Goal: Task Accomplishment & Management: Manage account settings

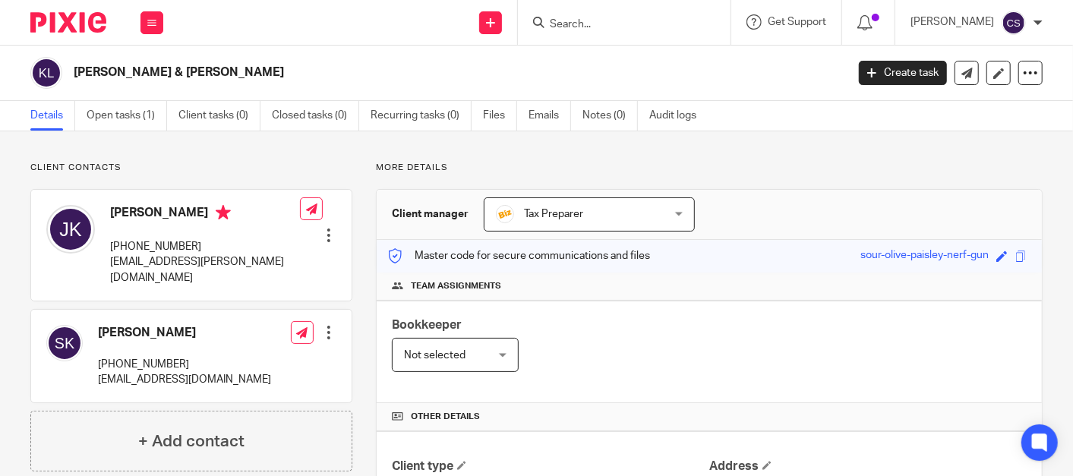
click at [584, 25] on input "Search" at bounding box center [616, 25] width 137 height 14
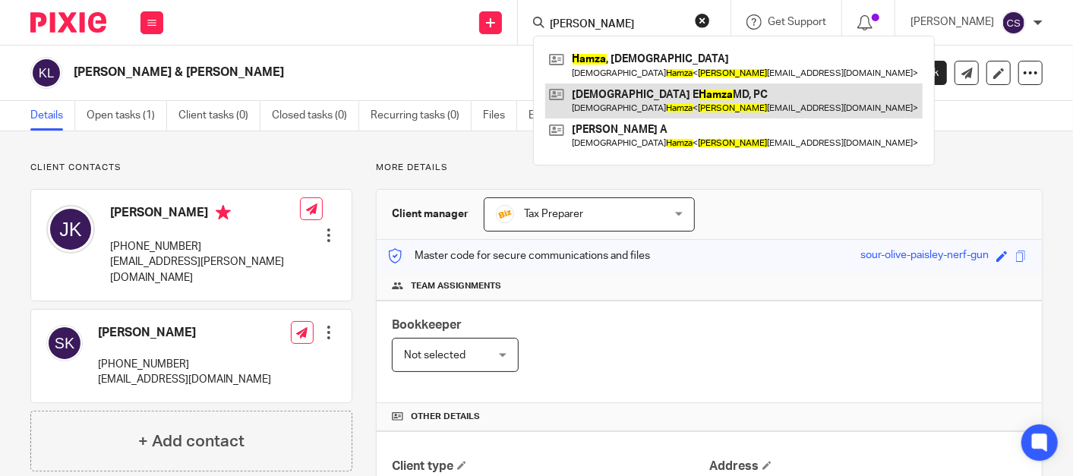
type input "hamza"
click at [631, 87] on link at bounding box center [734, 101] width 378 height 35
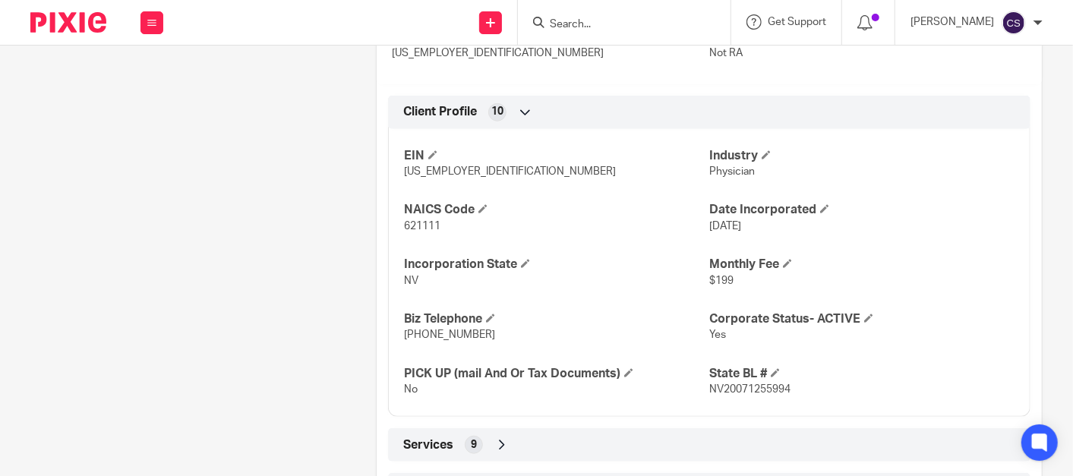
scroll to position [811, 0]
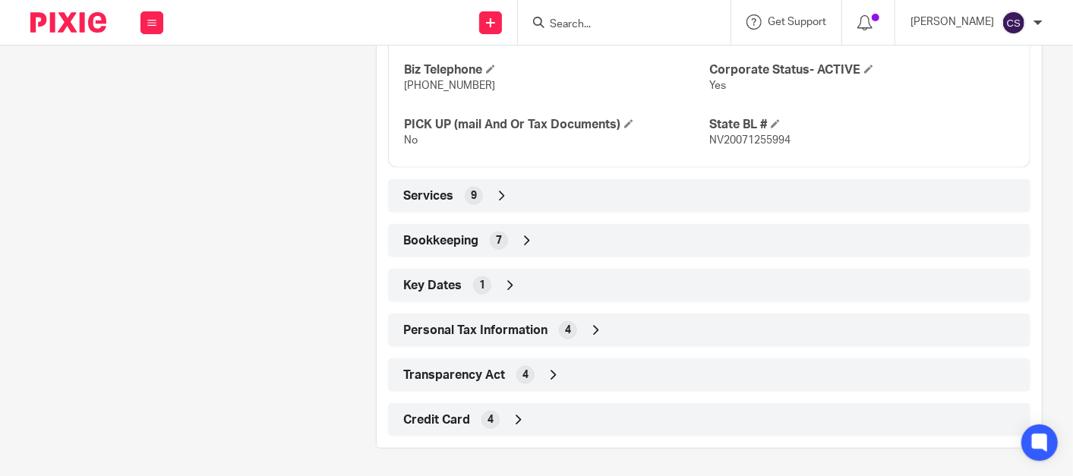
click at [525, 236] on icon at bounding box center [527, 240] width 15 height 15
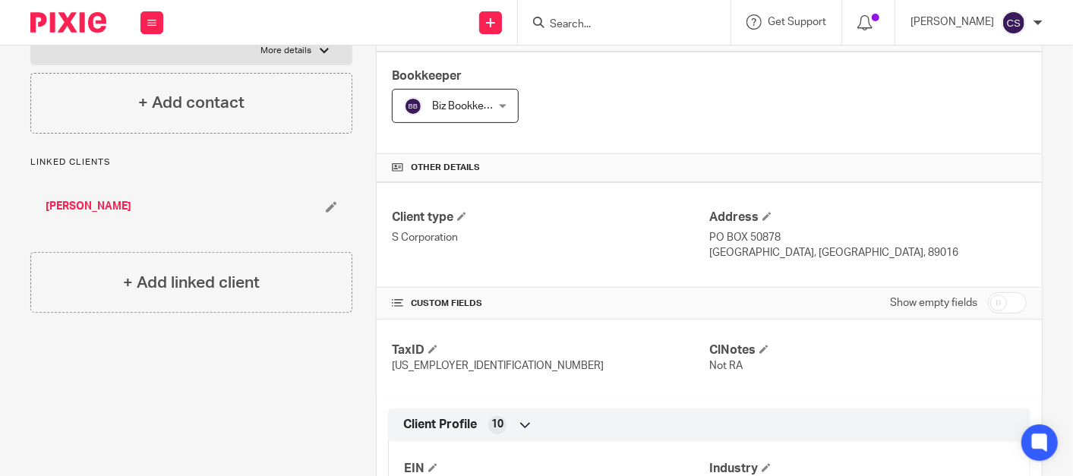
scroll to position [0, 0]
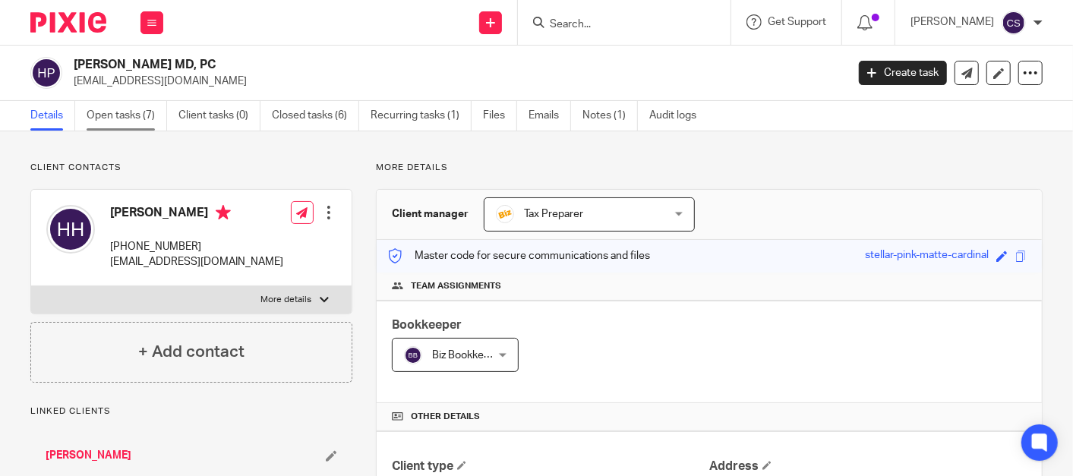
click at [115, 119] on link "Open tasks (7)" at bounding box center [127, 116] width 81 height 30
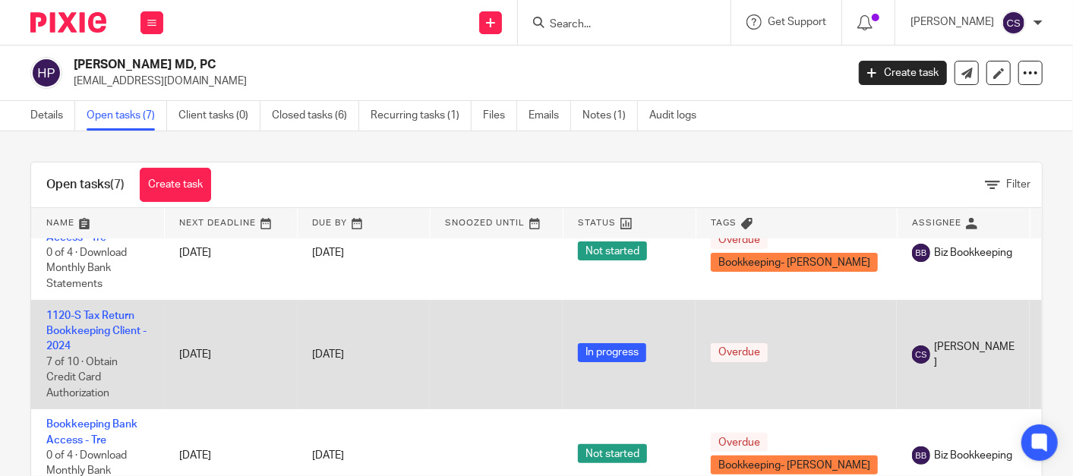
scroll to position [281, 0]
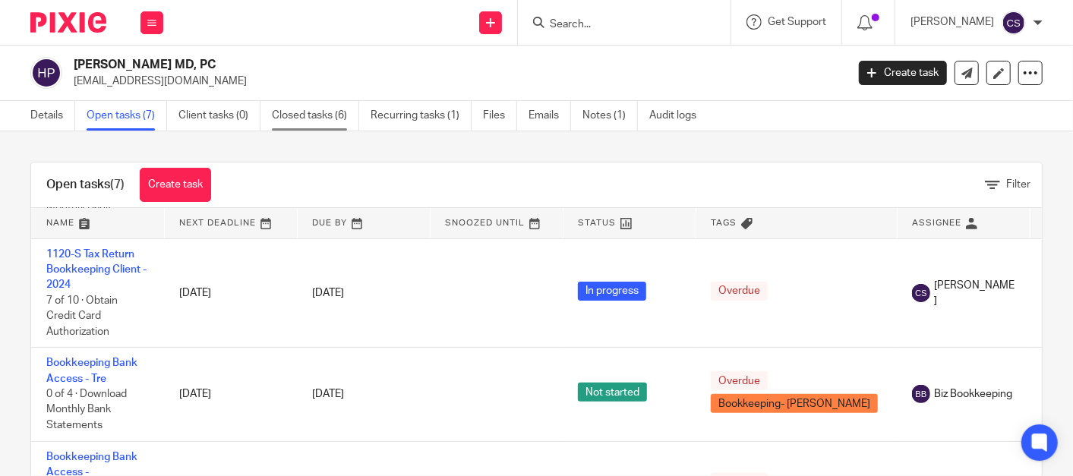
click at [305, 115] on link "Closed tasks (6)" at bounding box center [315, 116] width 87 height 30
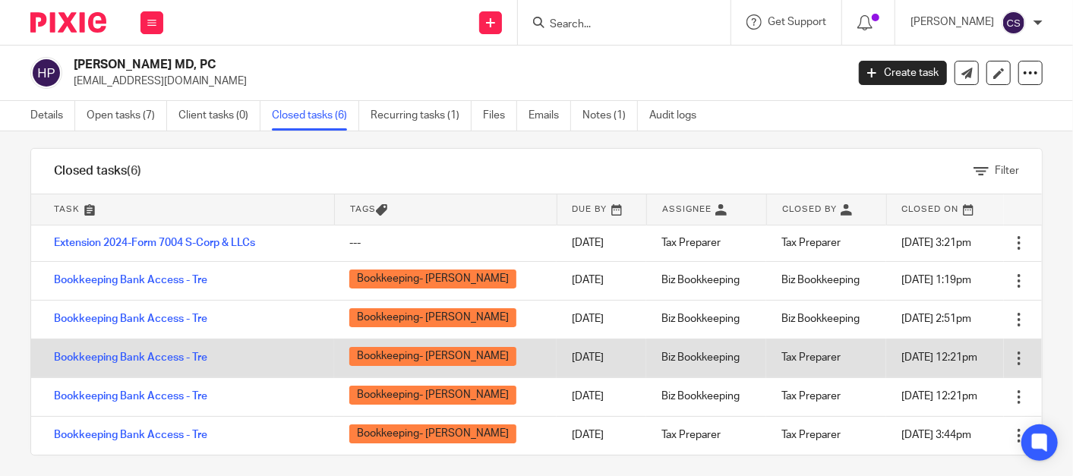
scroll to position [21, 0]
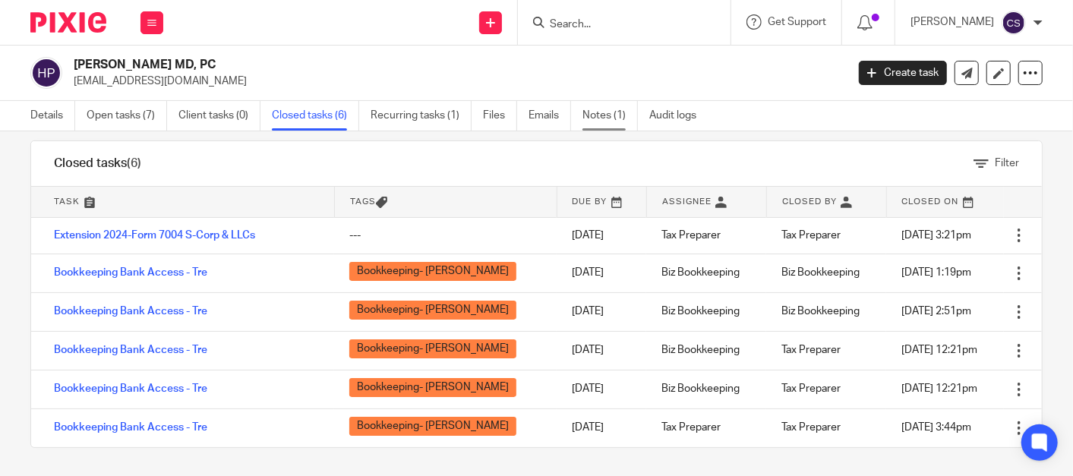
click at [599, 115] on link "Notes (1)" at bounding box center [610, 116] width 55 height 30
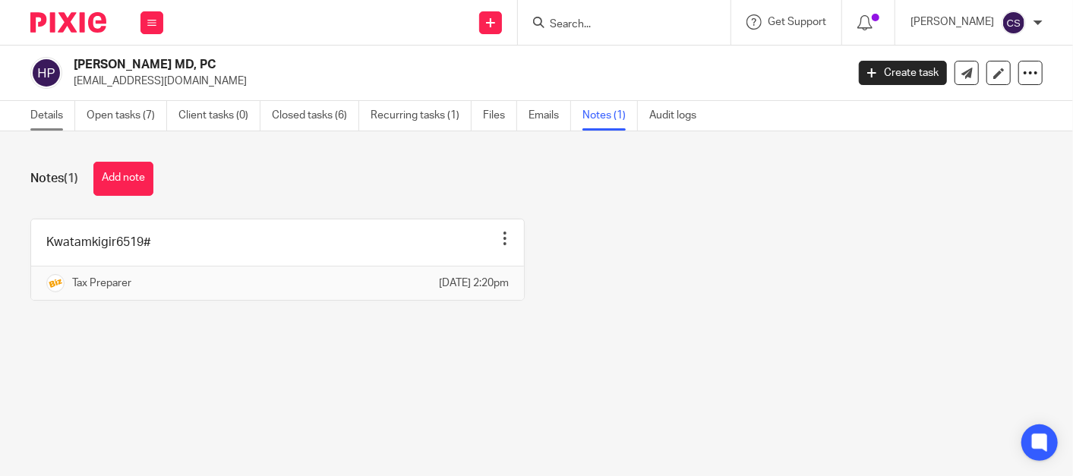
click at [47, 117] on link "Details" at bounding box center [52, 116] width 45 height 30
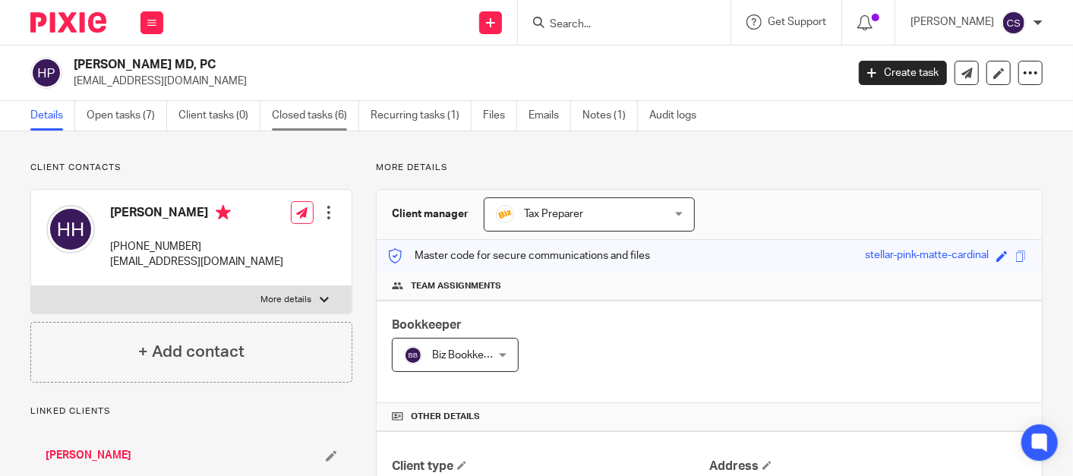
click at [301, 112] on link "Closed tasks (6)" at bounding box center [315, 116] width 87 height 30
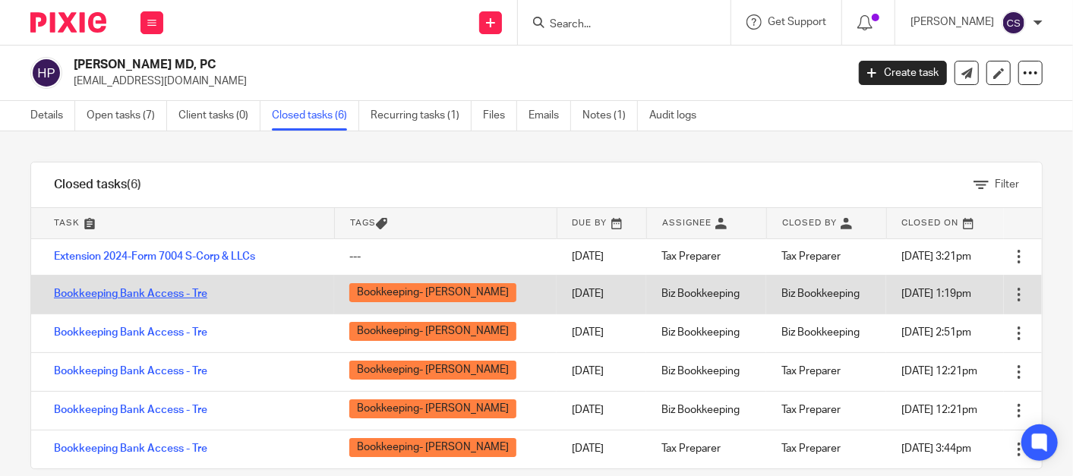
scroll to position [21, 0]
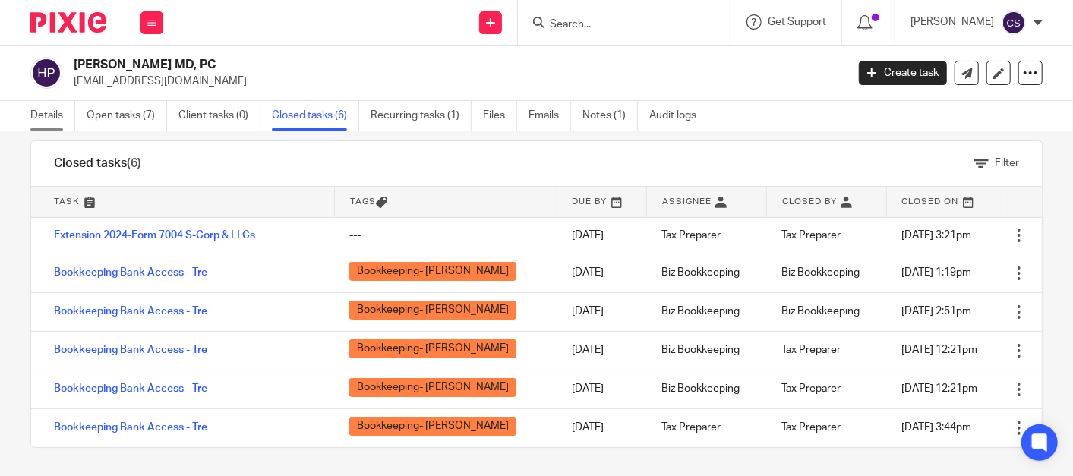
click at [46, 119] on link "Details" at bounding box center [52, 116] width 45 height 30
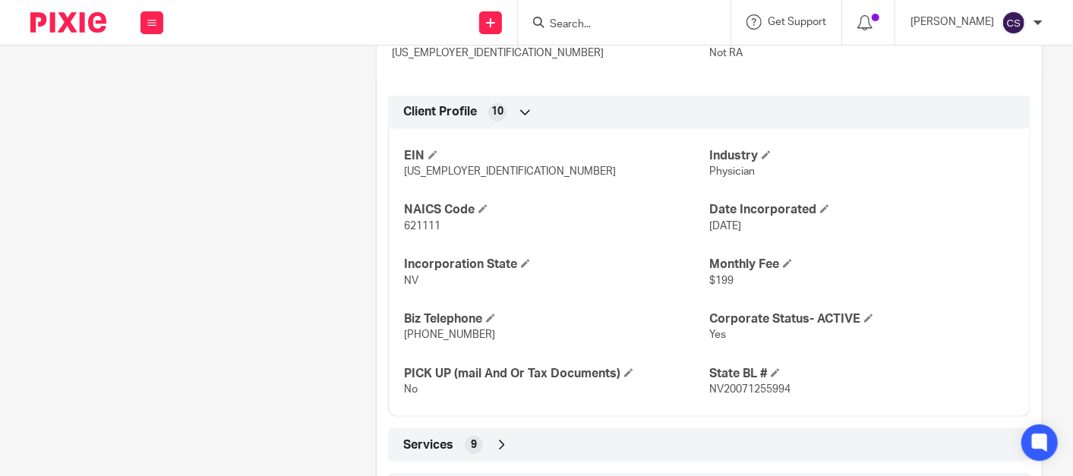
scroll to position [811, 0]
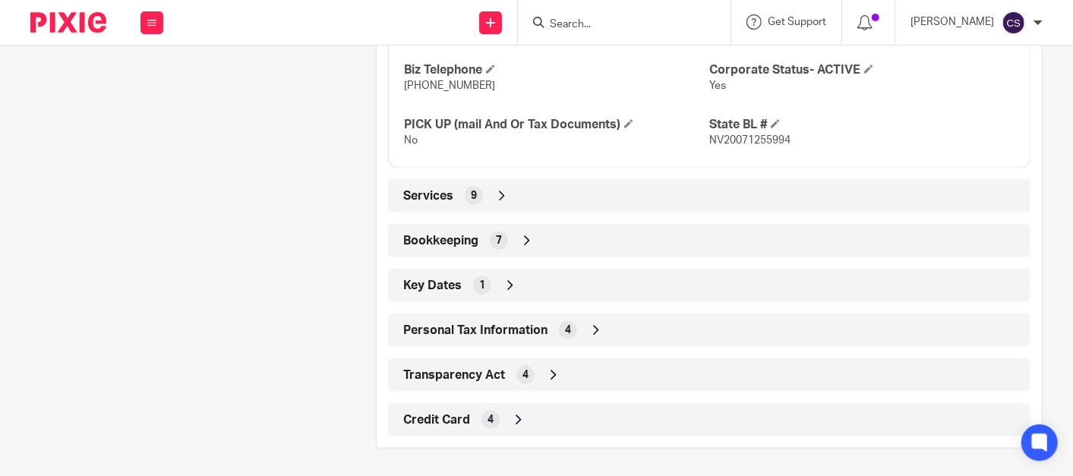
click at [522, 238] on icon at bounding box center [527, 240] width 15 height 15
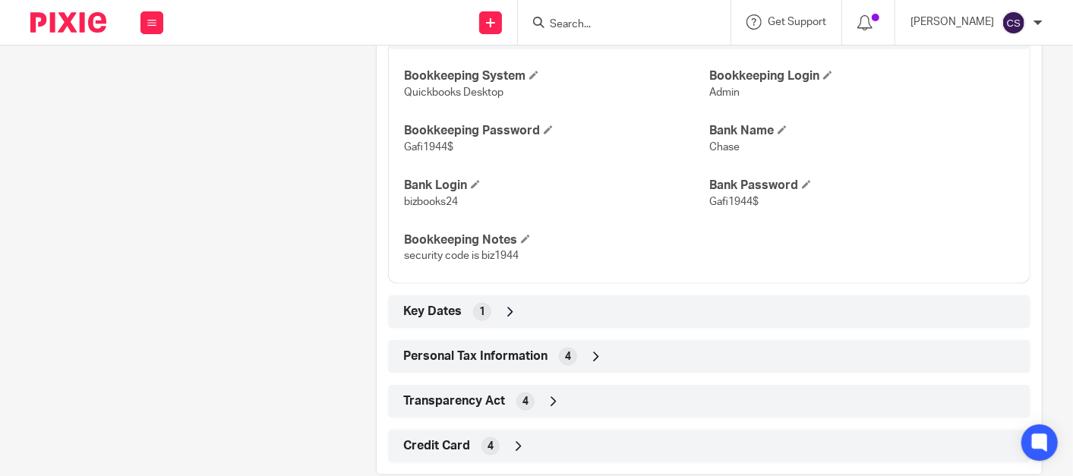
scroll to position [1046, 0]
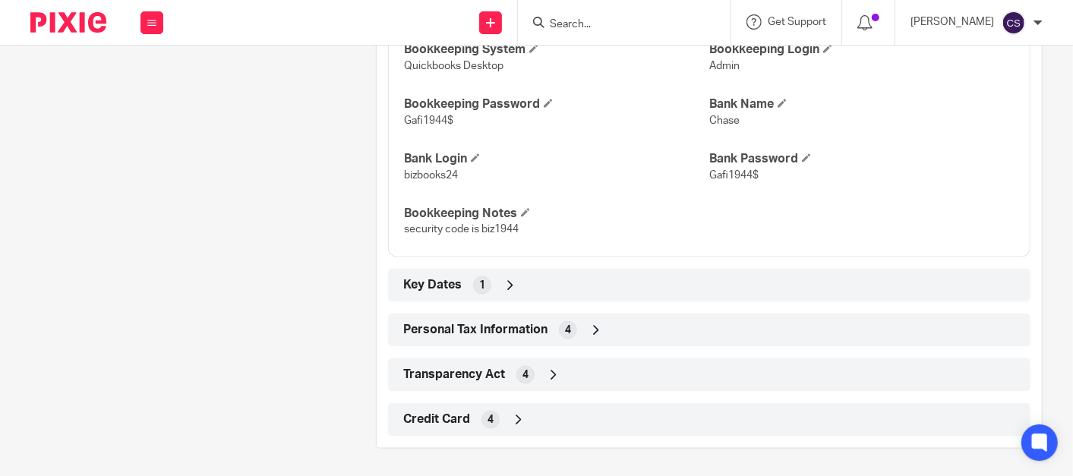
click at [516, 419] on icon at bounding box center [518, 420] width 15 height 15
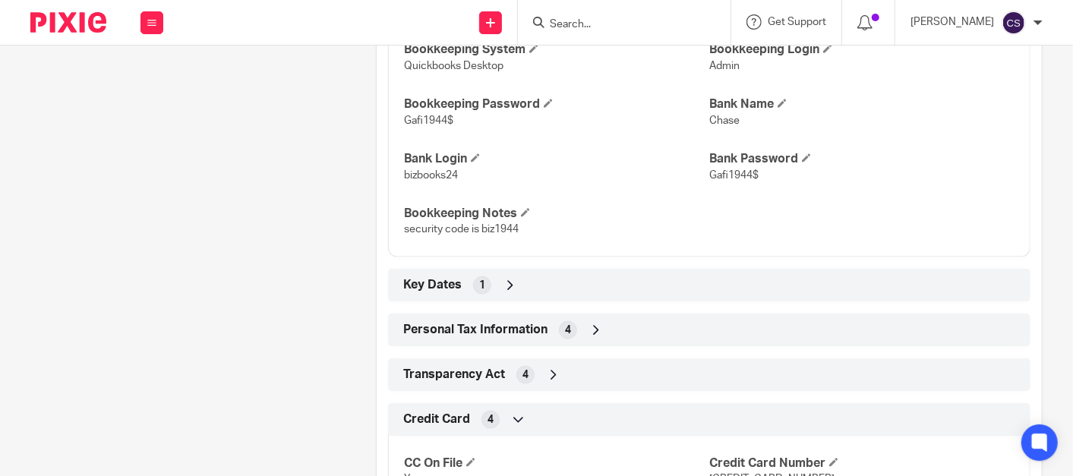
scroll to position [1170, 0]
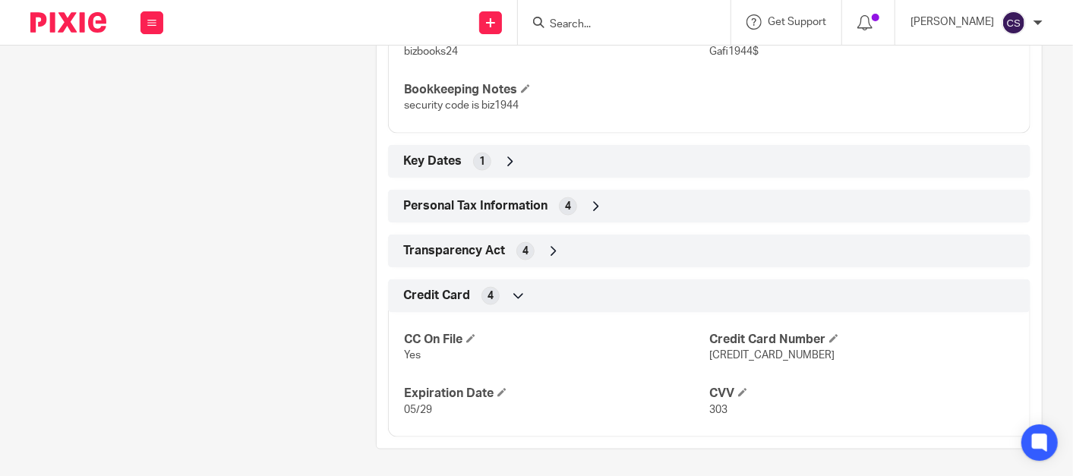
click at [590, 21] on input "Search" at bounding box center [616, 25] width 137 height 14
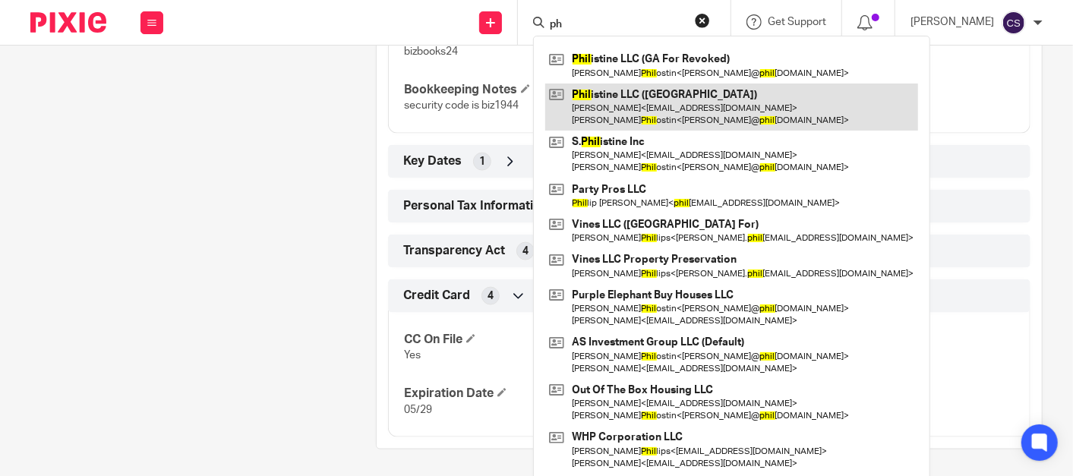
type input "p"
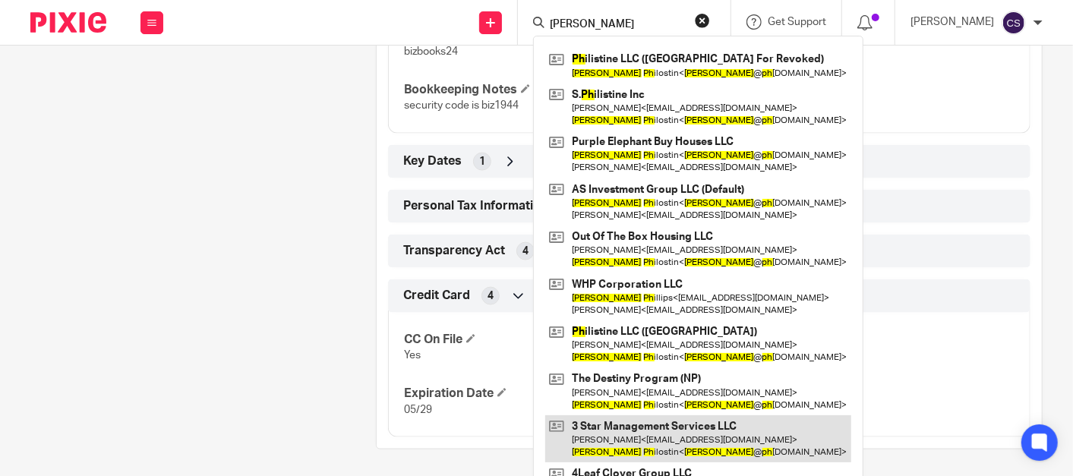
type input "steve ph"
click at [636, 438] on link at bounding box center [698, 439] width 306 height 47
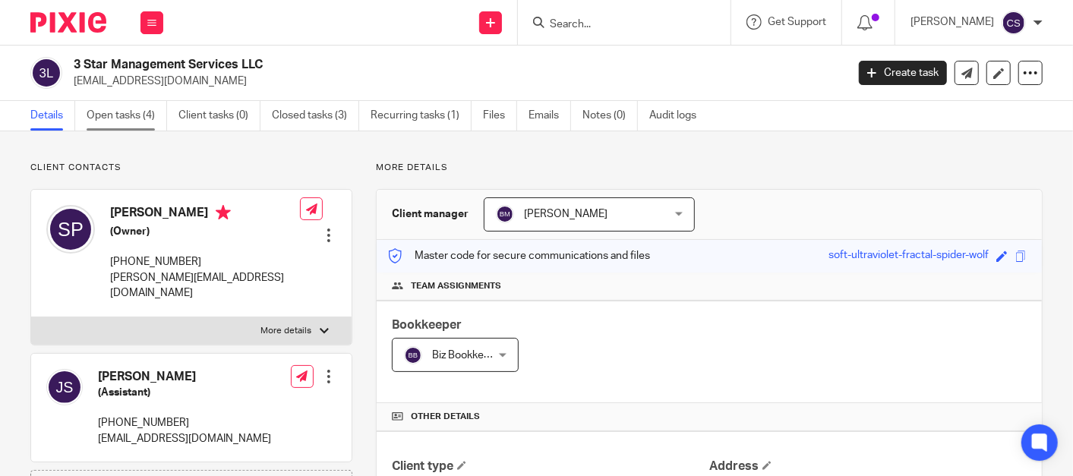
click at [110, 115] on link "Open tasks (4)" at bounding box center [127, 116] width 81 height 30
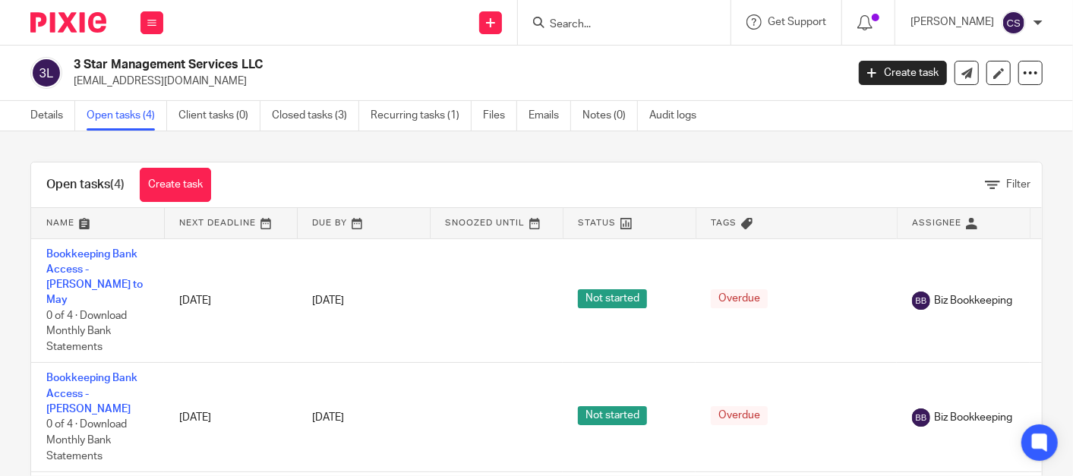
click at [586, 23] on input "Search" at bounding box center [616, 25] width 137 height 14
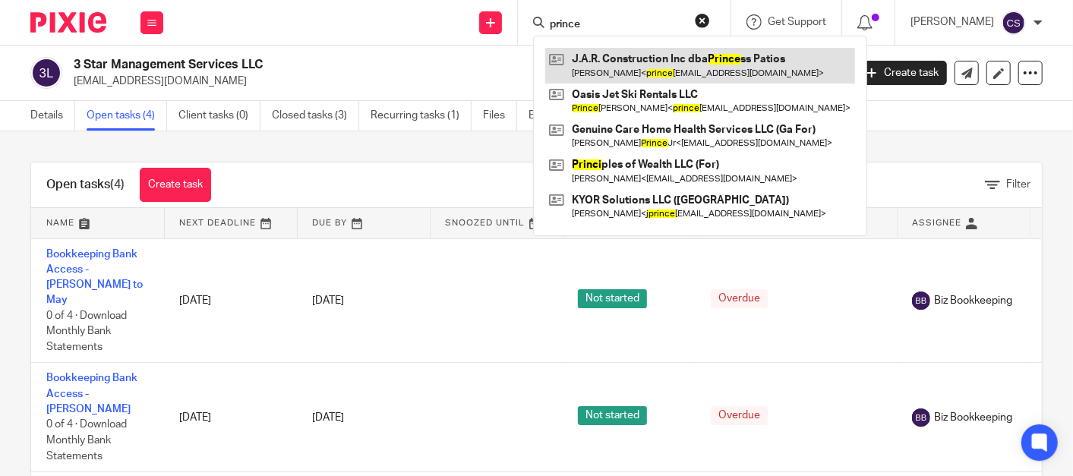
type input "prince"
click at [627, 62] on link at bounding box center [700, 65] width 310 height 35
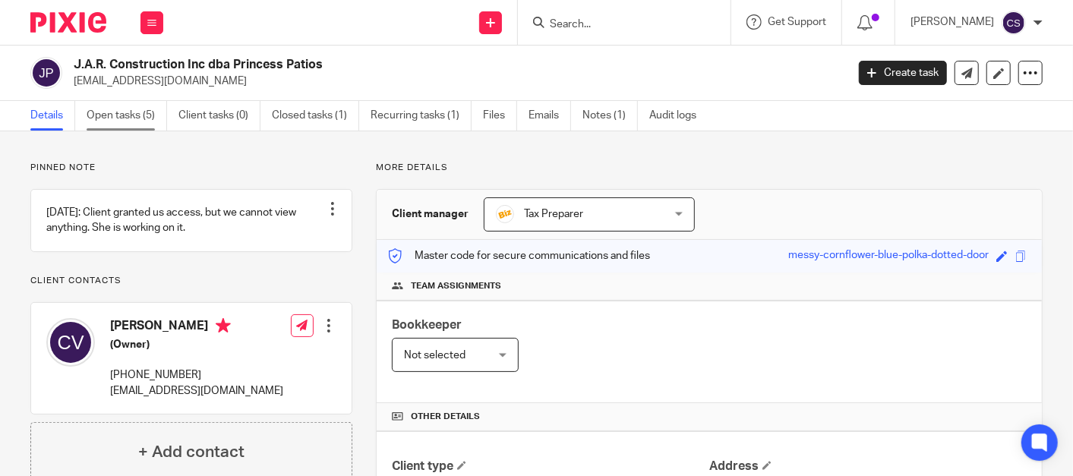
click at [102, 116] on link "Open tasks (5)" at bounding box center [127, 116] width 81 height 30
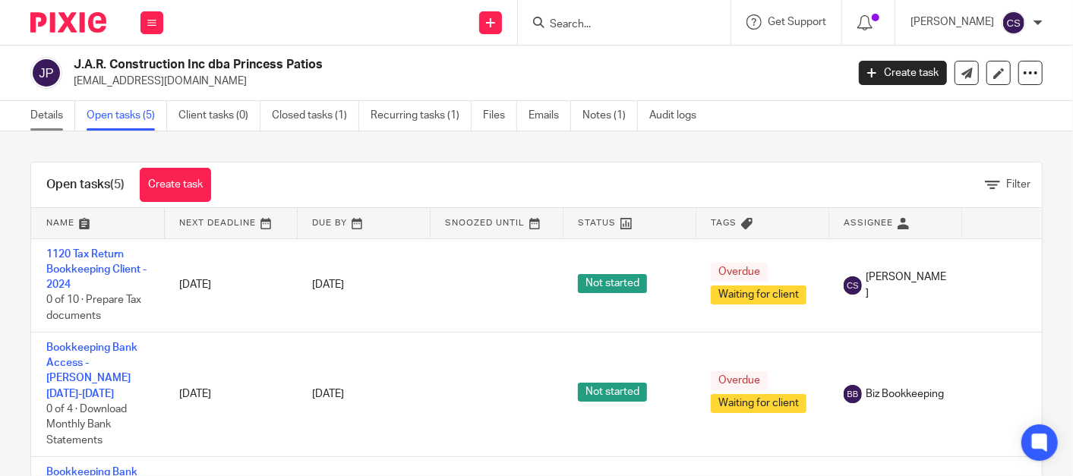
click at [39, 118] on link "Details" at bounding box center [52, 116] width 45 height 30
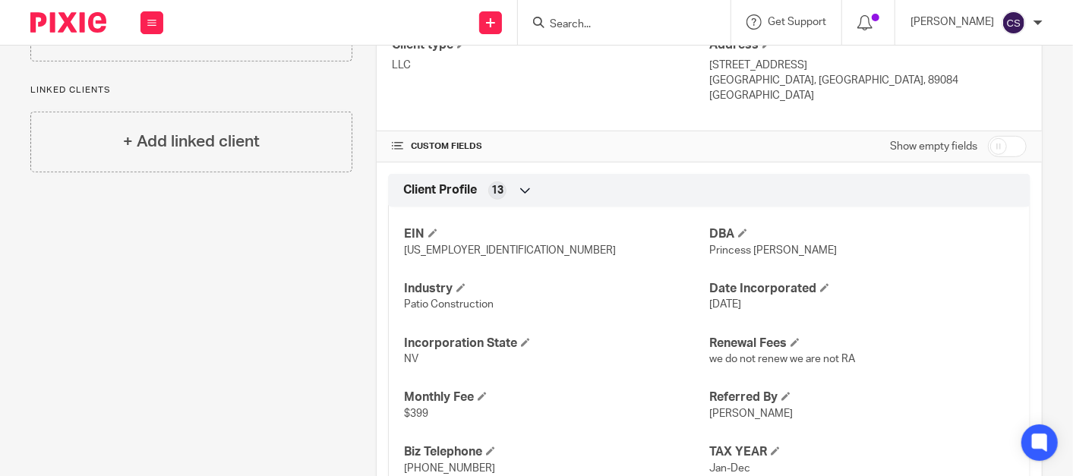
scroll to position [281, 0]
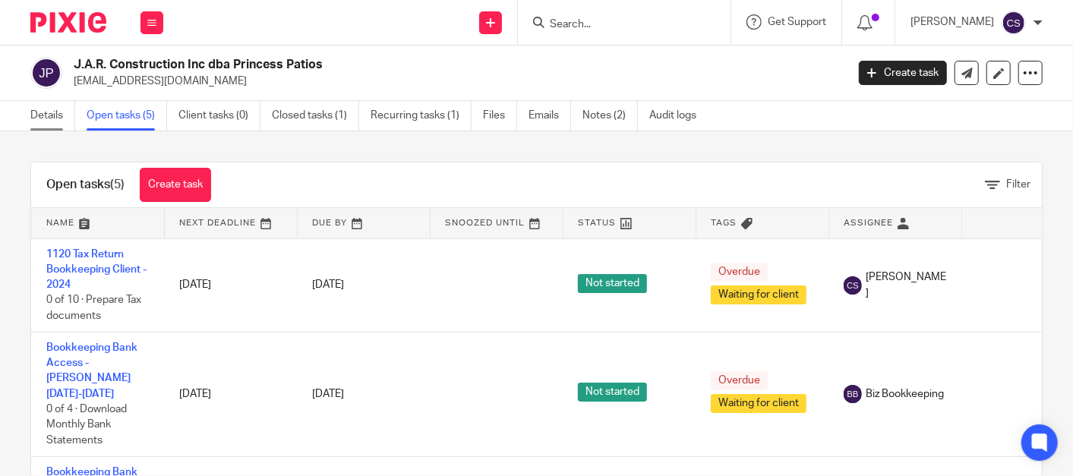
click at [41, 108] on link "Details" at bounding box center [52, 116] width 45 height 30
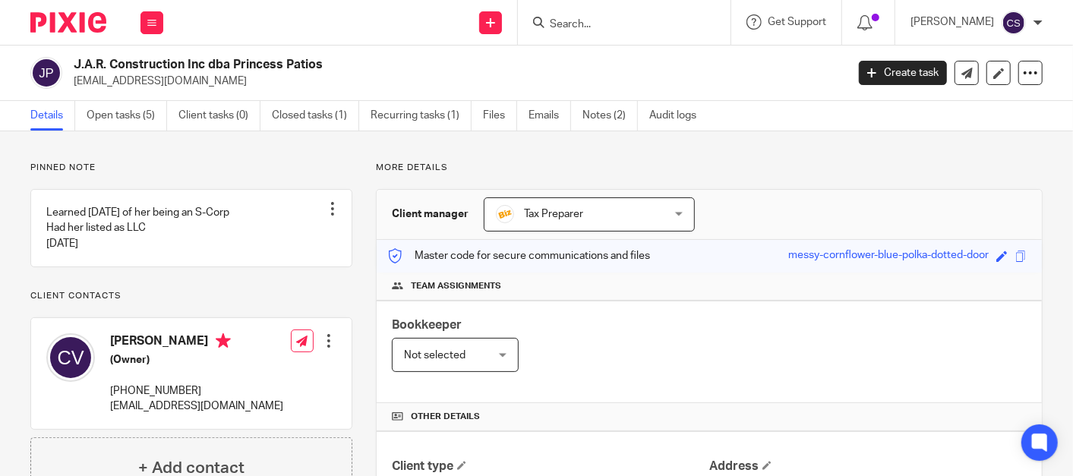
click at [575, 21] on input "Search" at bounding box center [616, 25] width 137 height 14
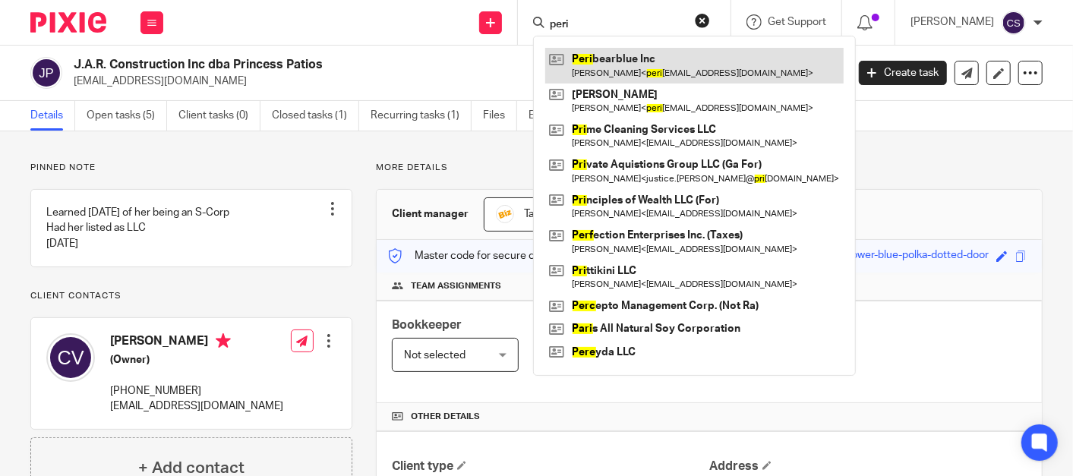
type input "peri"
click at [634, 66] on link at bounding box center [694, 65] width 299 height 35
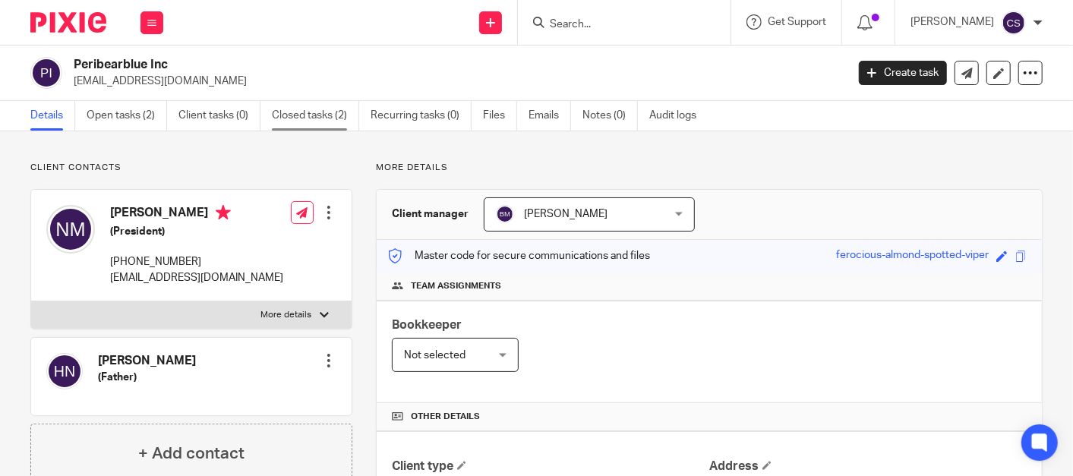
drag, startPoint x: 308, startPoint y: 118, endPoint x: 267, endPoint y: 103, distance: 43.7
click at [307, 118] on link "Closed tasks (2)" at bounding box center [315, 116] width 87 height 30
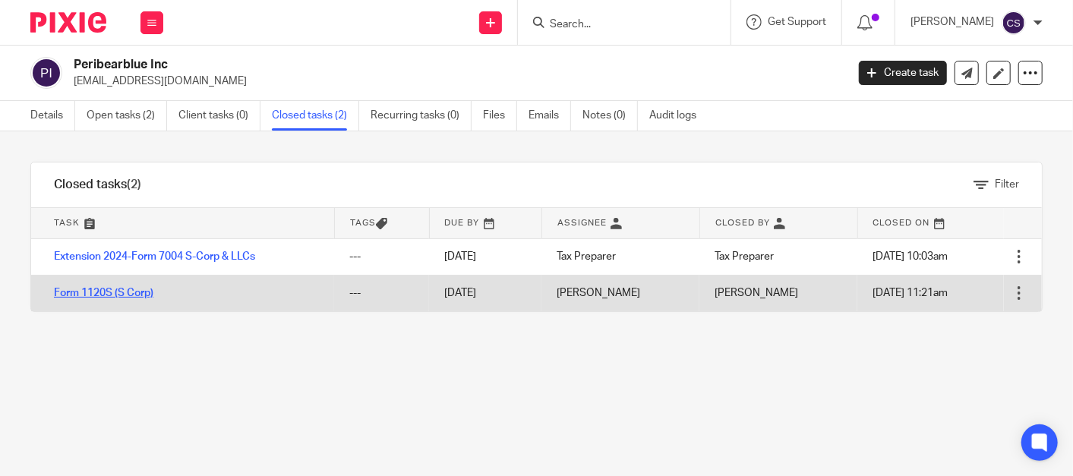
click at [109, 295] on link "Form 1120S (S Corp)" at bounding box center [104, 293] width 100 height 11
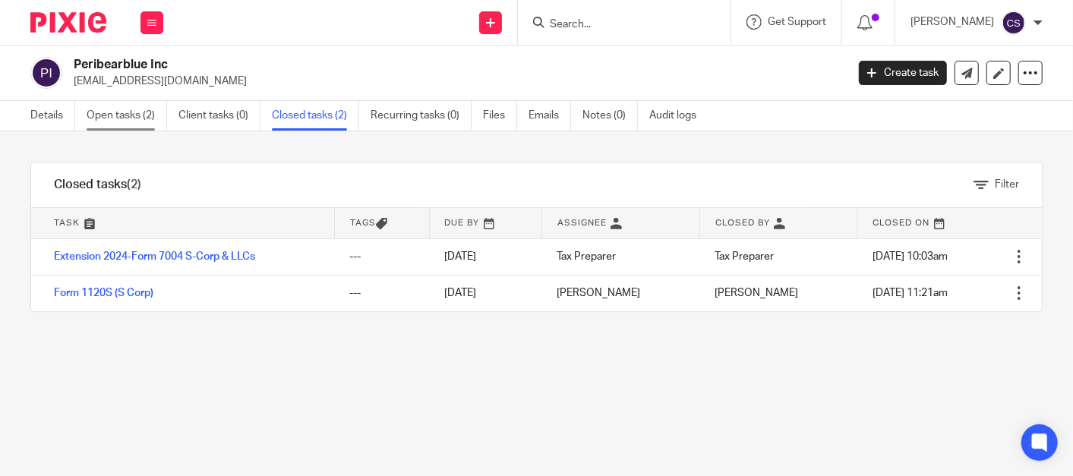
click at [119, 118] on link "Open tasks (2)" at bounding box center [127, 116] width 81 height 30
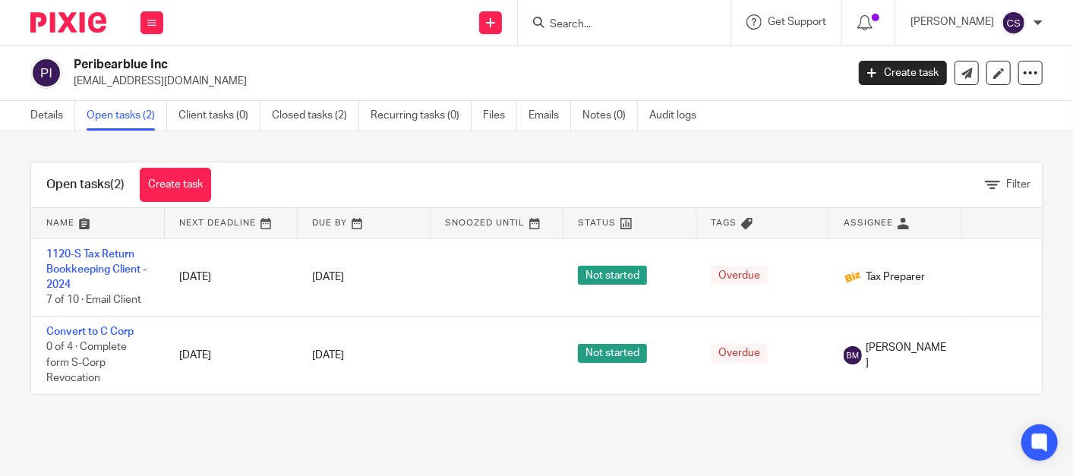
click at [618, 21] on input "Search" at bounding box center [616, 25] width 137 height 14
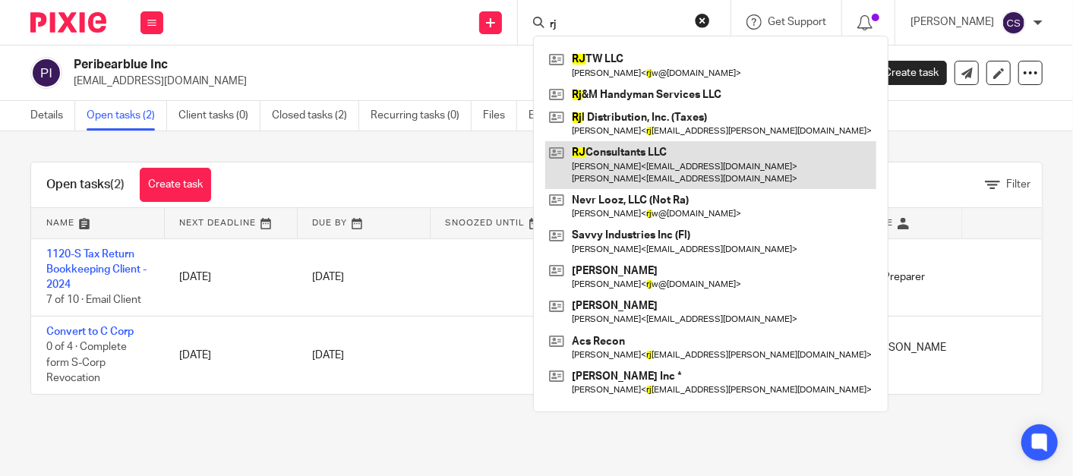
type input "rj"
click at [609, 153] on link at bounding box center [710, 164] width 331 height 47
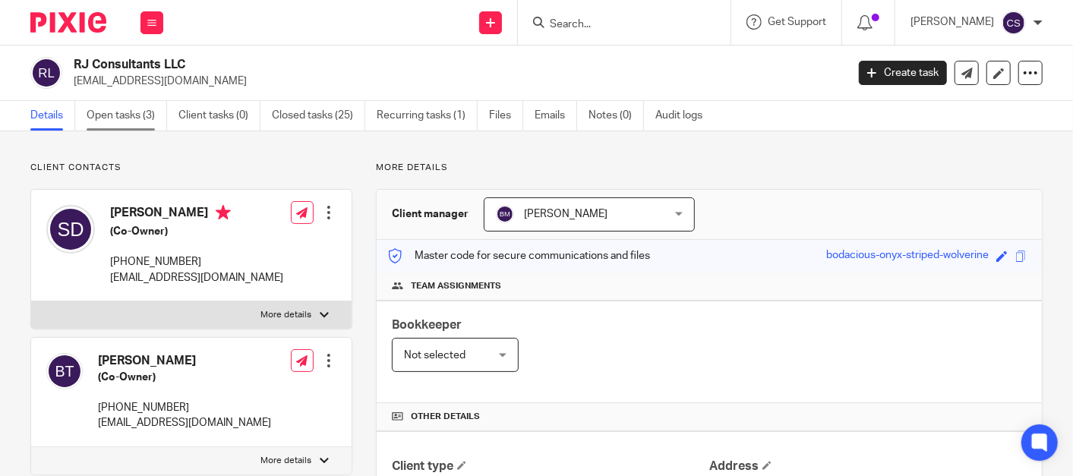
click at [122, 117] on link "Open tasks (3)" at bounding box center [127, 116] width 81 height 30
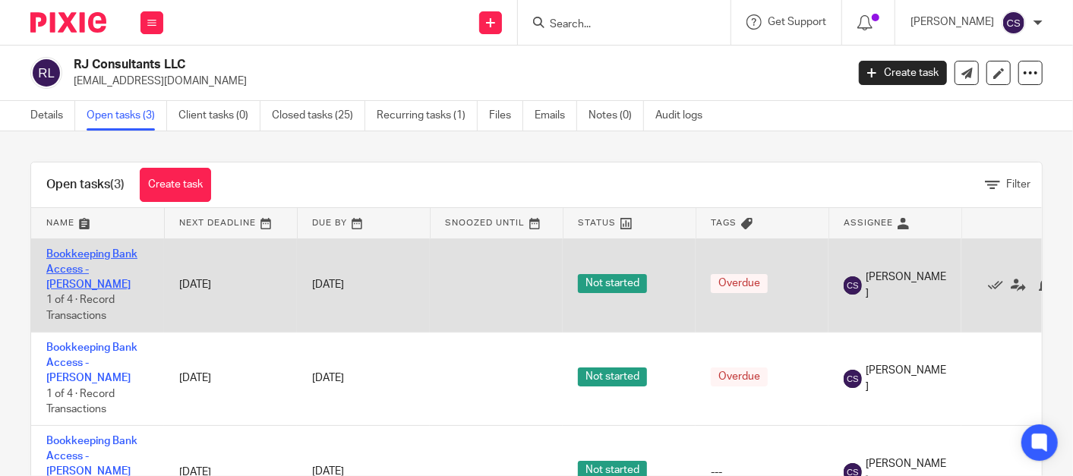
click at [71, 256] on link "Bookkeeping Bank Access - [PERSON_NAME]" at bounding box center [91, 270] width 91 height 42
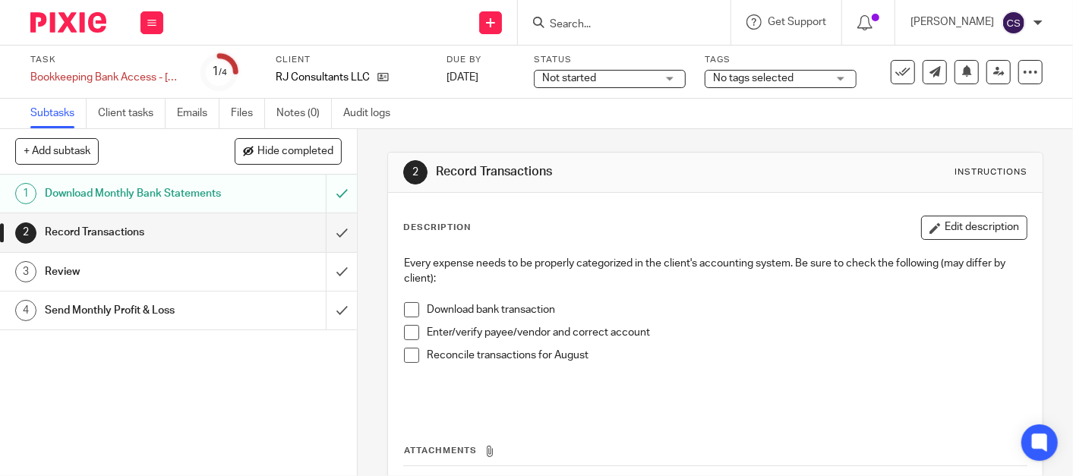
click at [406, 311] on span at bounding box center [411, 309] width 15 height 15
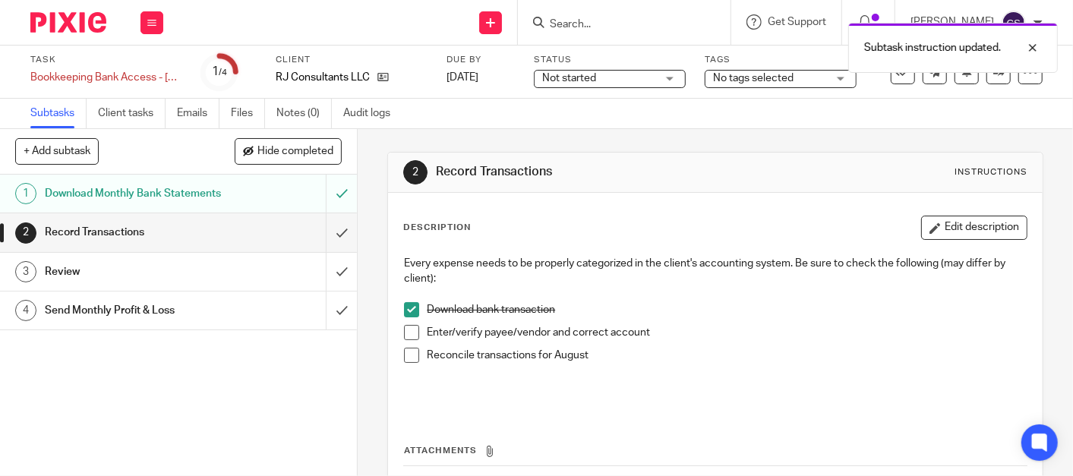
click at [406, 334] on span at bounding box center [411, 332] width 15 height 15
click at [404, 354] on span at bounding box center [411, 355] width 15 height 15
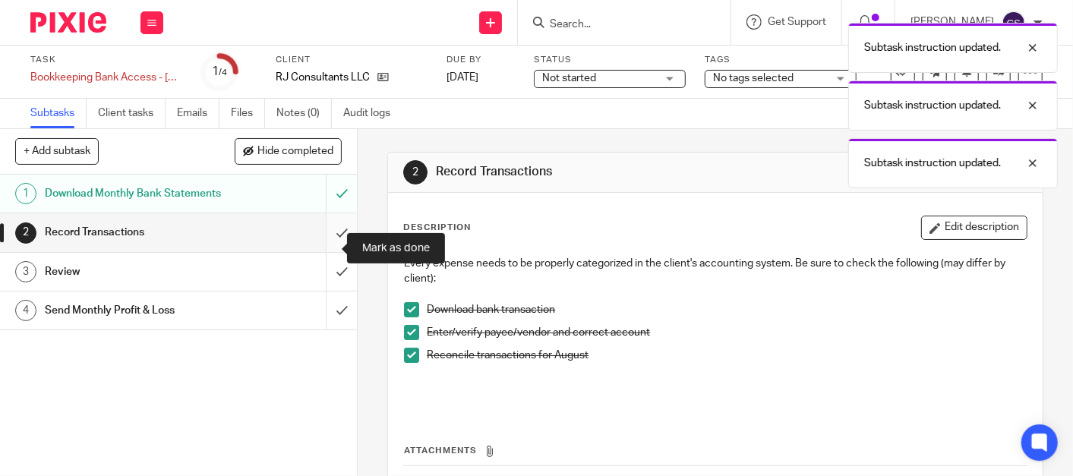
click at [323, 251] on input "submit" at bounding box center [178, 232] width 357 height 38
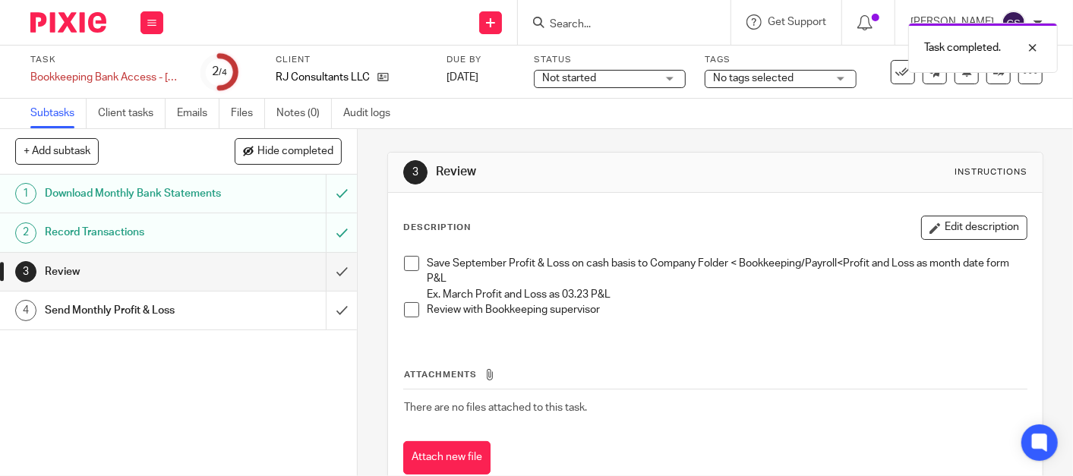
click at [405, 263] on span at bounding box center [411, 263] width 15 height 15
click at [407, 317] on li "Review with Bookkeeping supervisor" at bounding box center [715, 313] width 623 height 23
click at [407, 310] on span at bounding box center [411, 309] width 15 height 15
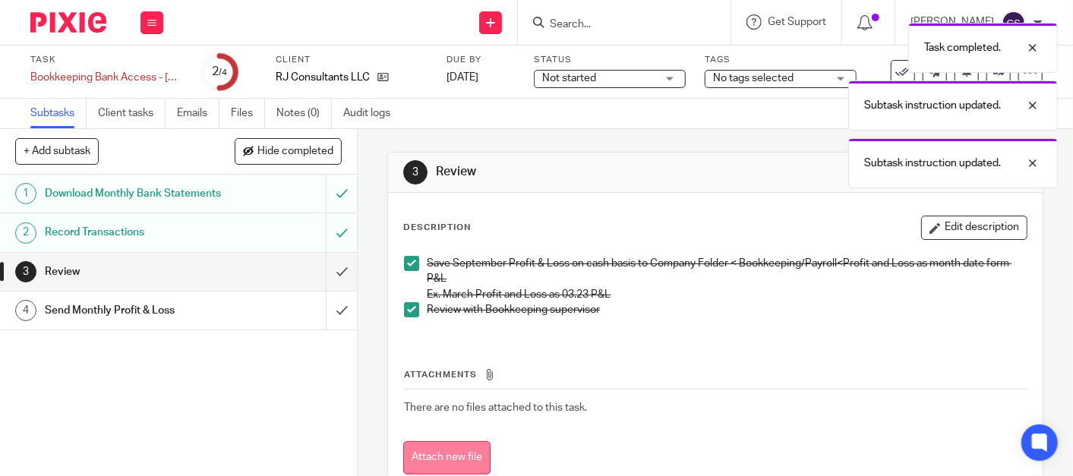
click at [428, 463] on button "Attach new file" at bounding box center [446, 458] width 87 height 34
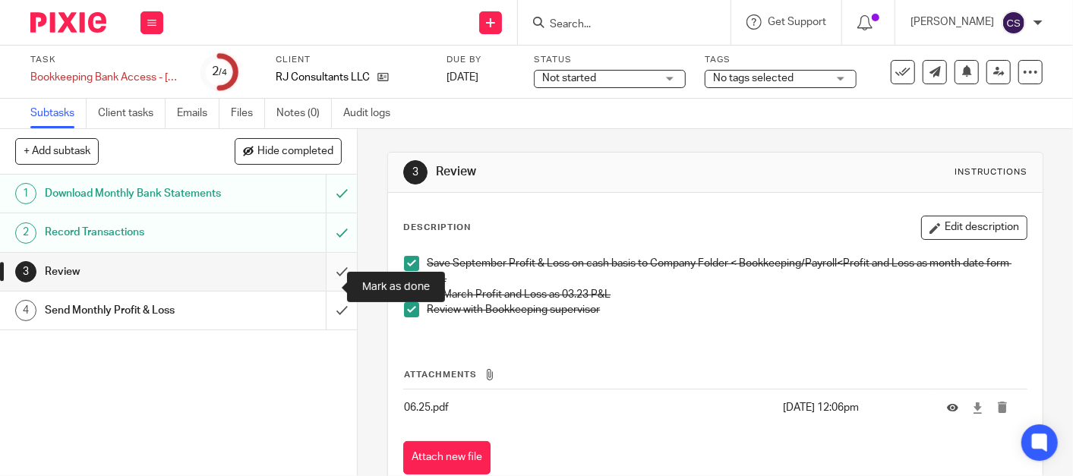
click at [323, 289] on input "submit" at bounding box center [178, 272] width 357 height 38
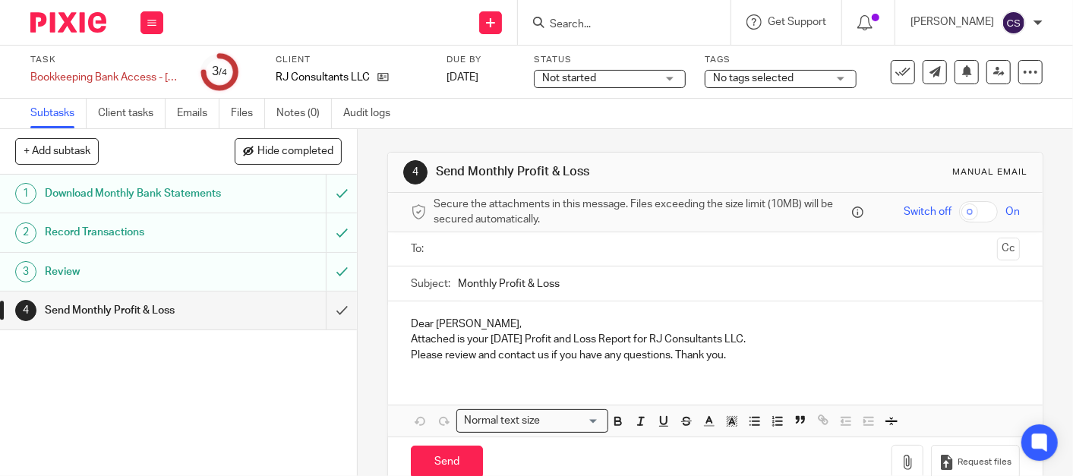
click at [444, 251] on input "text" at bounding box center [715, 249] width 552 height 17
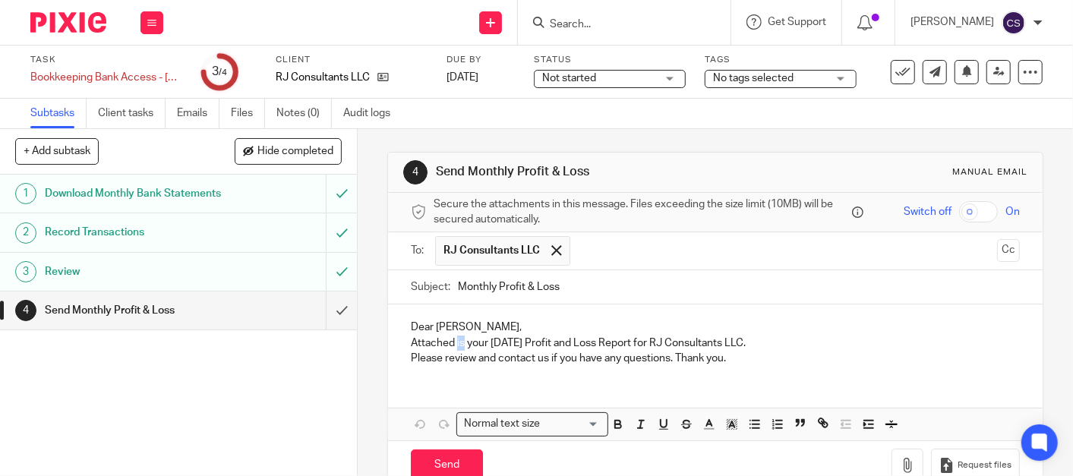
drag, startPoint x: 458, startPoint y: 343, endPoint x: 465, endPoint y: 349, distance: 9.7
click at [454, 343] on p "Attached is your [DATE] Profit and Loss Report for RJ Consultants LLC." at bounding box center [715, 343] width 609 height 15
click at [497, 340] on p "Attached are your [DATE] Profit and Loss Report for RJ Consultants LLC." at bounding box center [715, 343] width 609 height 15
click at [492, 341] on p "Attached are your [DATE] Profit and Loss Report for RJ Consultants LLC." at bounding box center [715, 343] width 609 height 15
drag, startPoint x: 495, startPoint y: 344, endPoint x: 526, endPoint y: 343, distance: 30.4
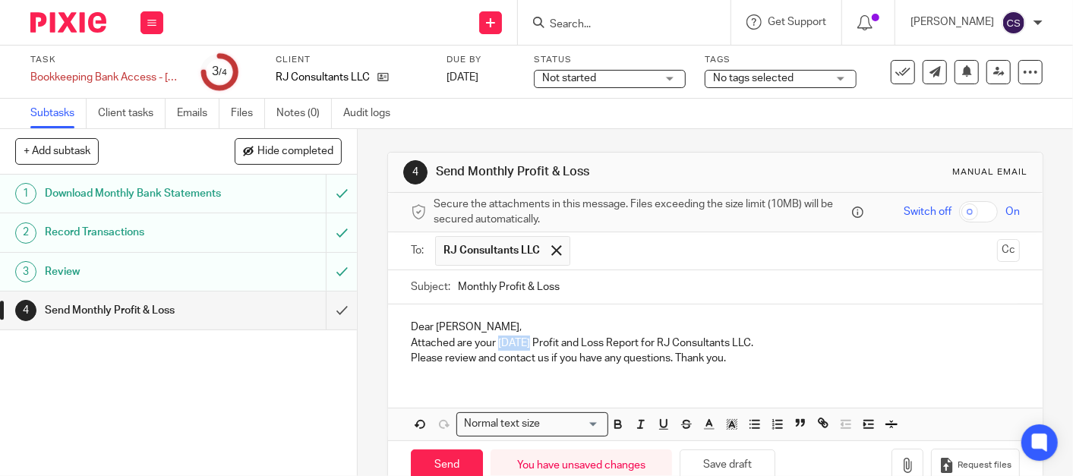
click at [526, 343] on p "Attached are your [DATE] Profit and Loss Report for RJ Consultants LLC." at bounding box center [715, 343] width 609 height 15
click at [727, 344] on p "Attached are your 1st and 2nd Quarter 2025 Profit and Loss Report for RJ Consul…" at bounding box center [715, 343] width 609 height 15
click at [870, 336] on p "Attached are your 1st and 2nd Quarter 2025 Profit and Loss Reports for RJ Consu…" at bounding box center [715, 343] width 609 height 15
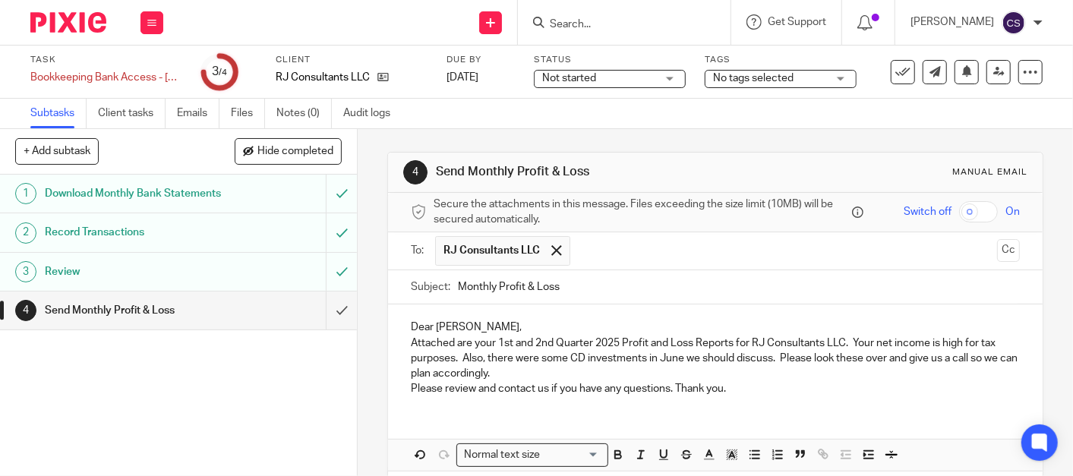
scroll to position [65, 0]
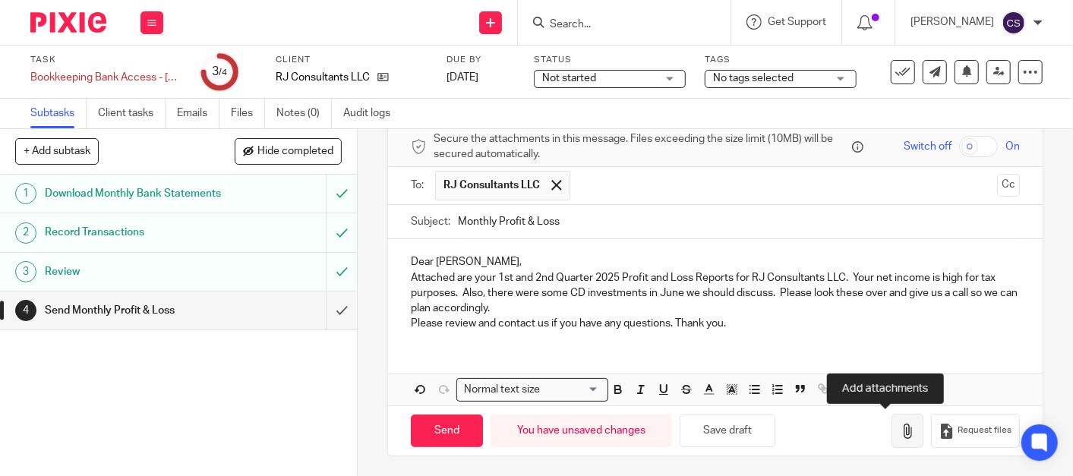
click at [900, 425] on icon "button" at bounding box center [907, 431] width 15 height 15
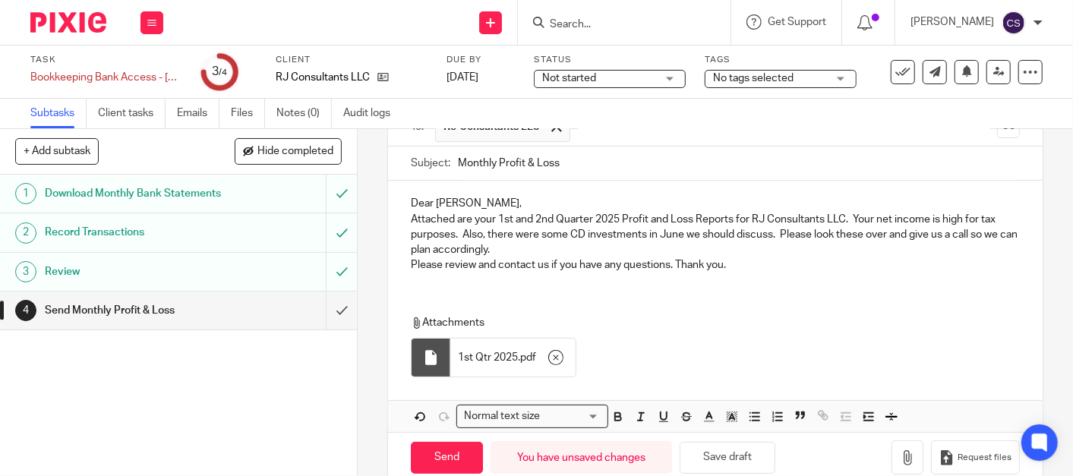
scroll to position [150, 0]
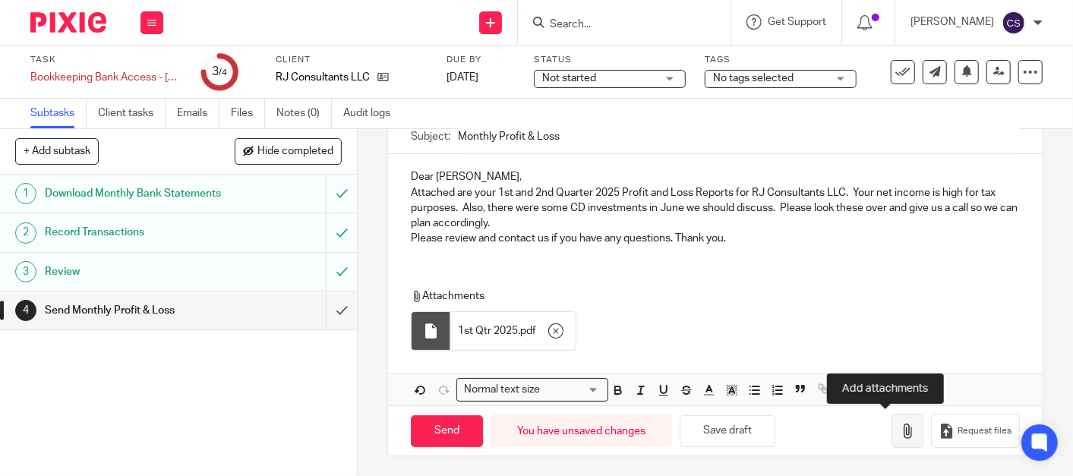
click at [892, 419] on button "button" at bounding box center [908, 431] width 32 height 34
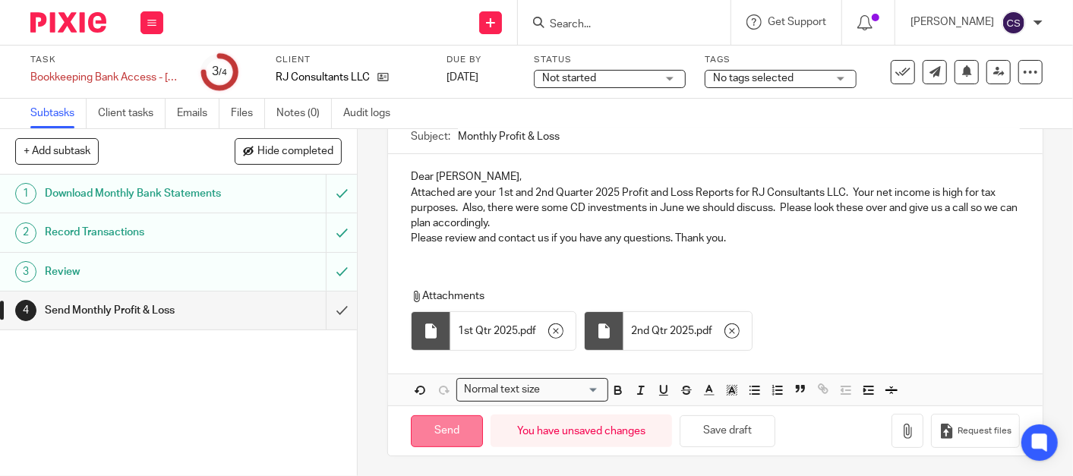
click at [454, 428] on input "Send" at bounding box center [447, 432] width 72 height 33
type input "Sent"
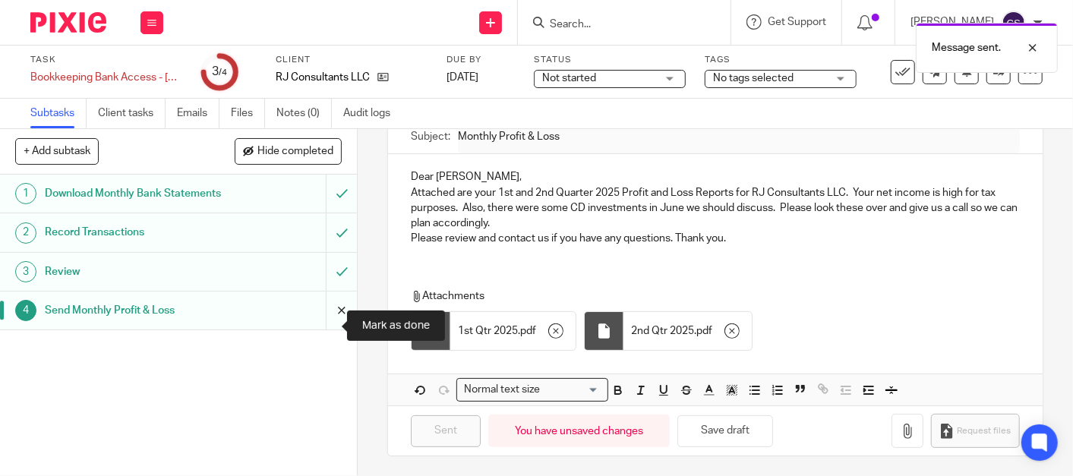
click at [327, 329] on input "submit" at bounding box center [178, 311] width 357 height 38
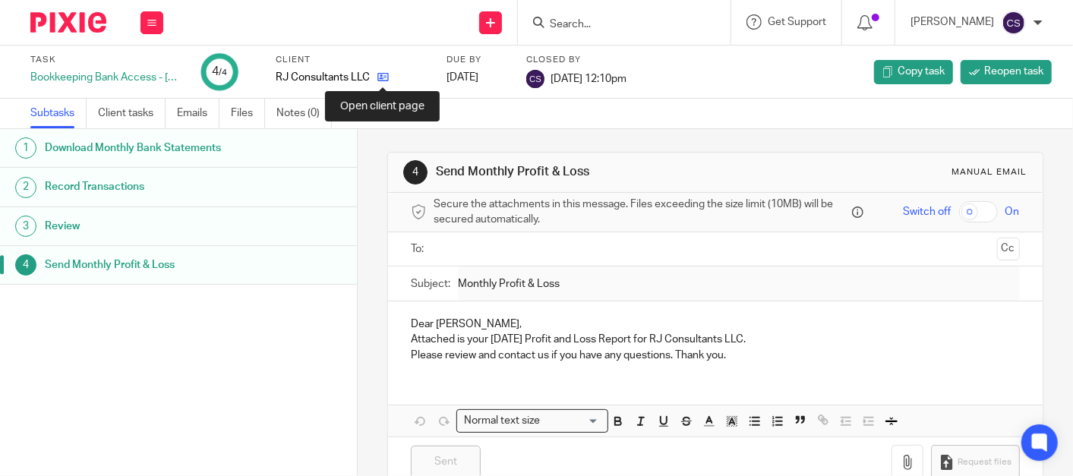
click at [382, 77] on icon at bounding box center [383, 76] width 11 height 11
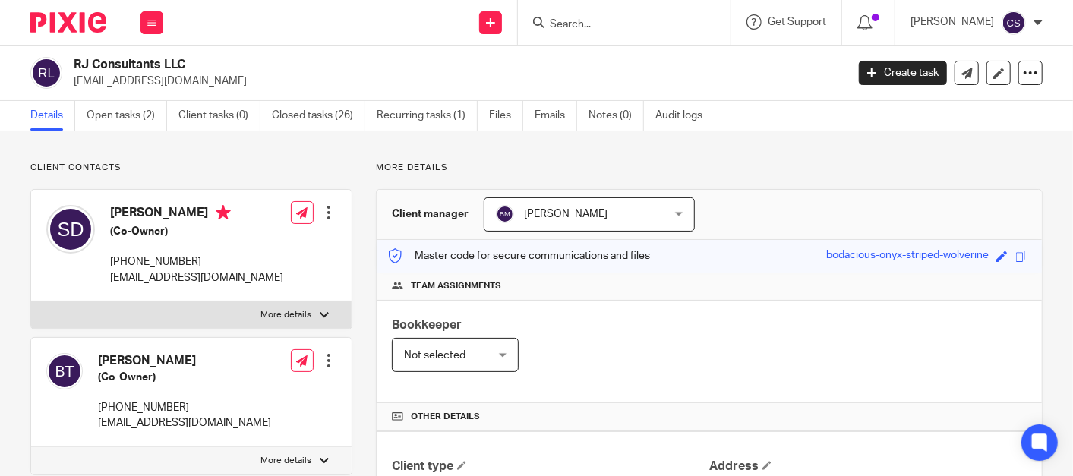
click at [577, 18] on input "Search" at bounding box center [616, 25] width 137 height 14
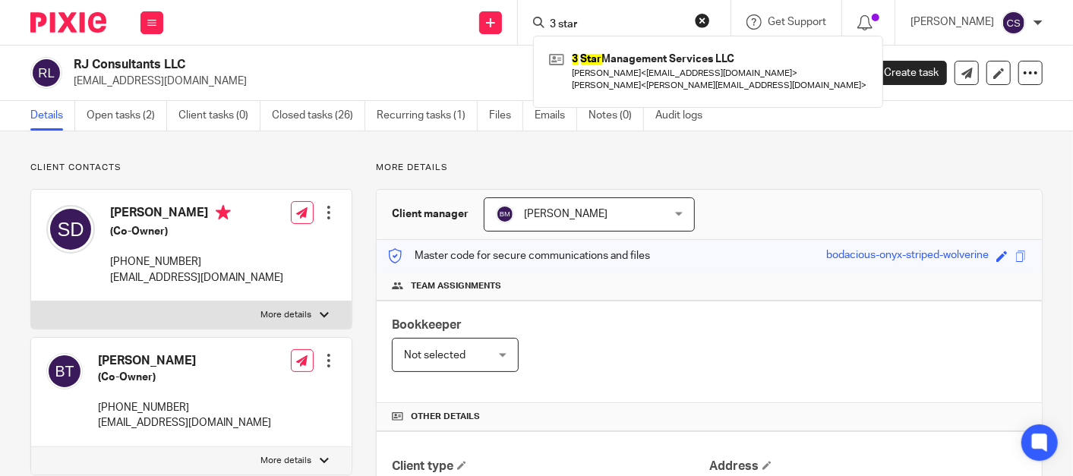
type input "3 star"
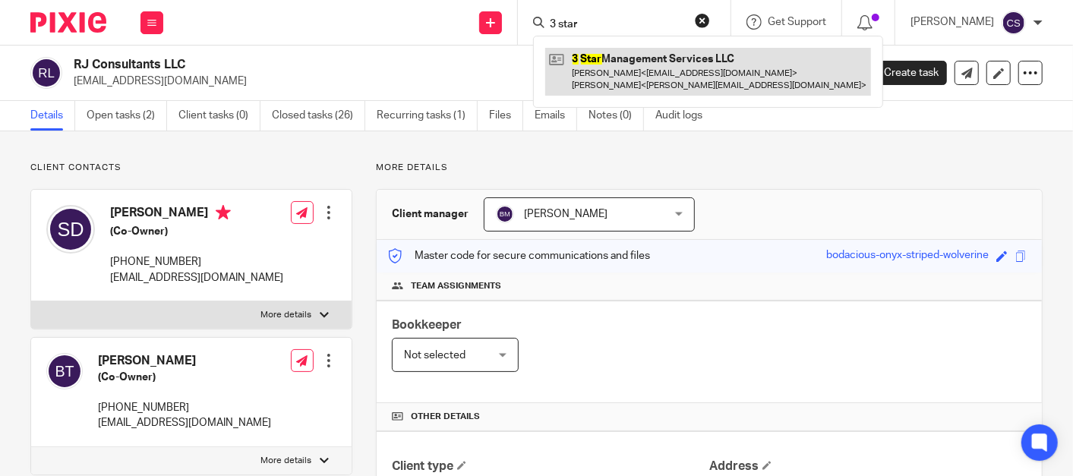
click at [616, 61] on link at bounding box center [708, 71] width 326 height 47
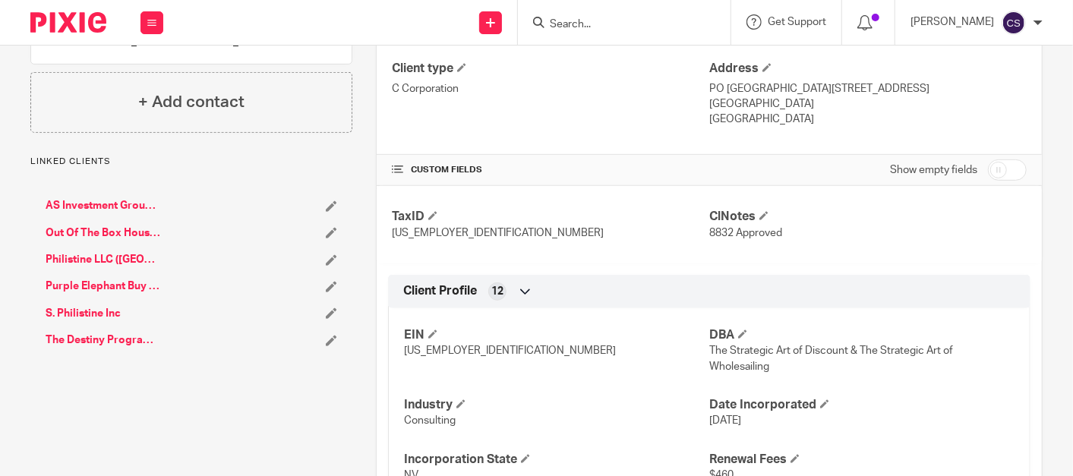
scroll to position [422, 0]
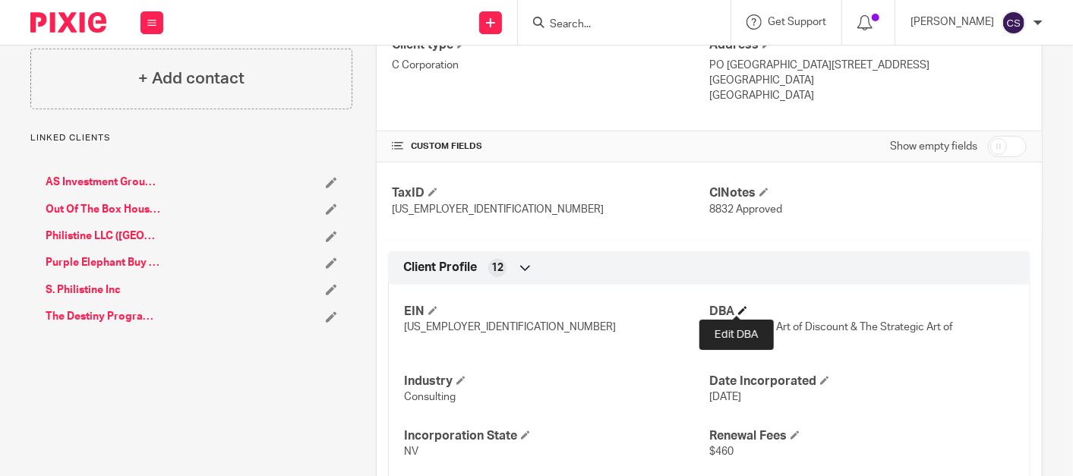
click at [738, 306] on span at bounding box center [742, 310] width 9 height 9
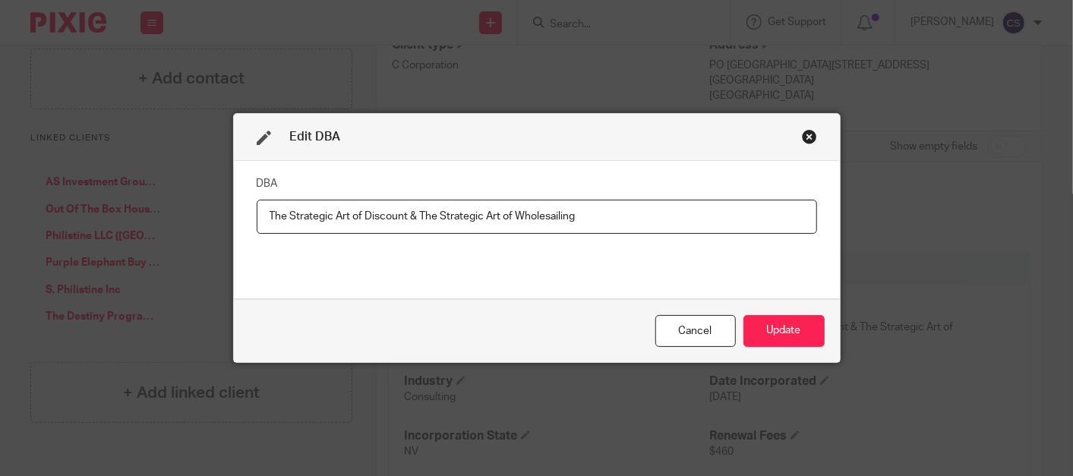
click at [802, 141] on div "Close this dialog window" at bounding box center [809, 136] width 15 height 15
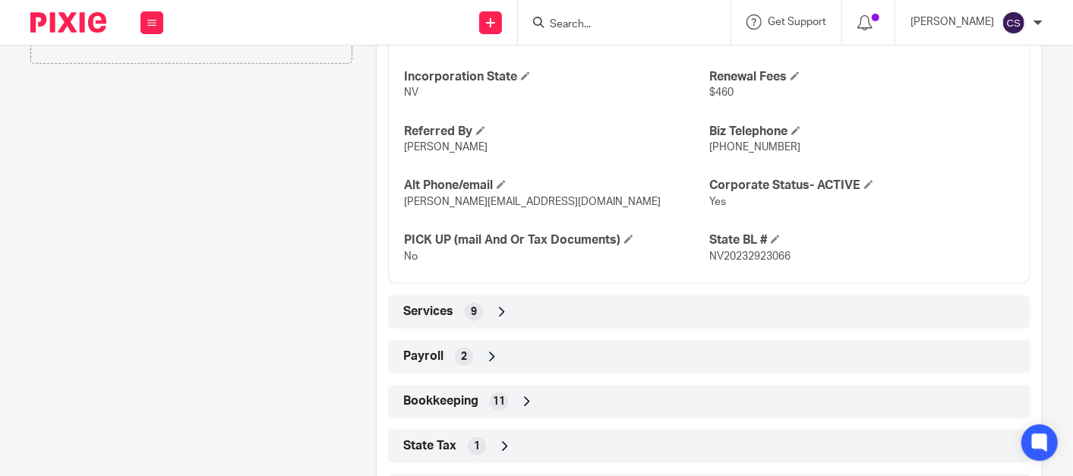
scroll to position [844, 0]
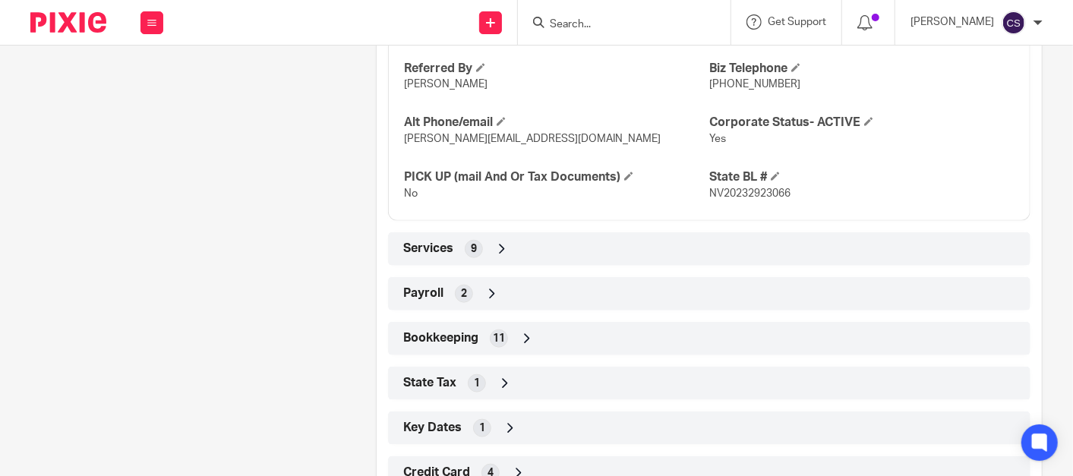
click at [526, 335] on icon at bounding box center [527, 338] width 15 height 15
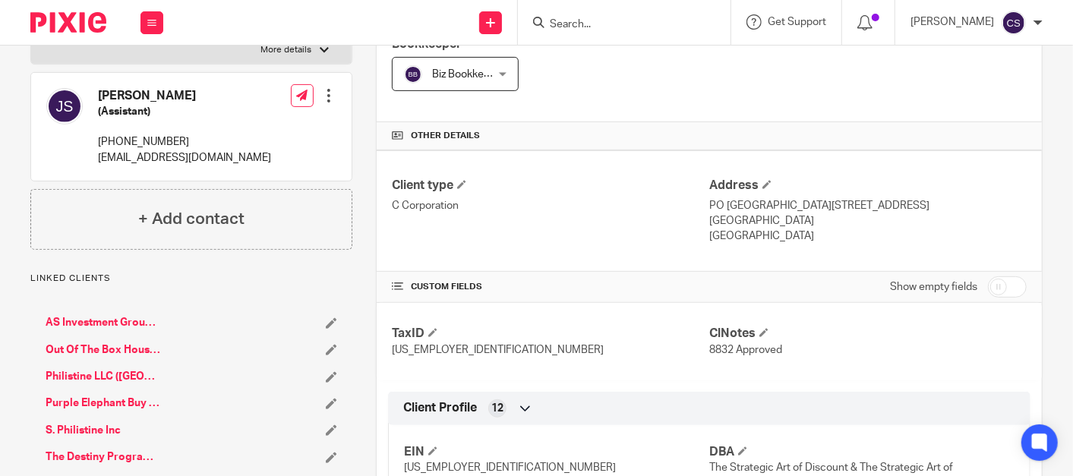
scroll to position [0, 0]
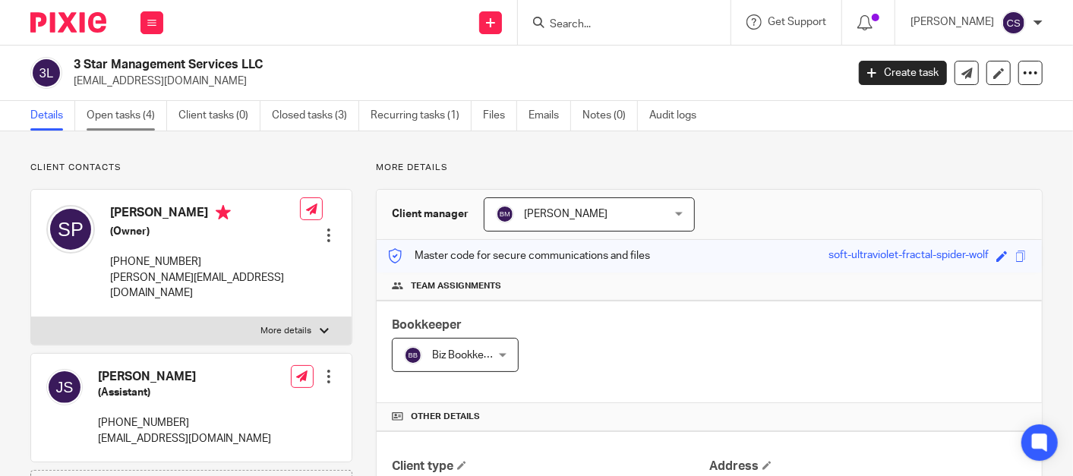
click at [130, 117] on link "Open tasks (4)" at bounding box center [127, 116] width 81 height 30
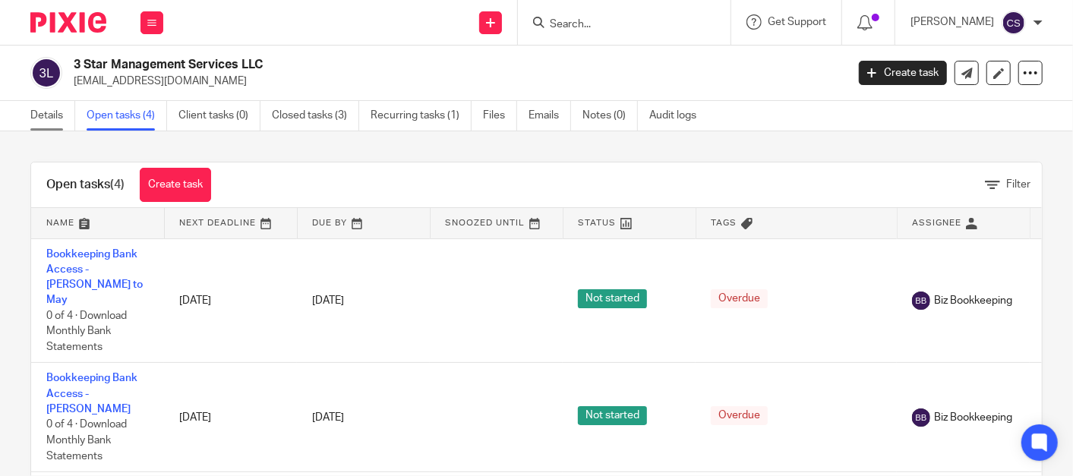
click at [37, 113] on link "Details" at bounding box center [52, 116] width 45 height 30
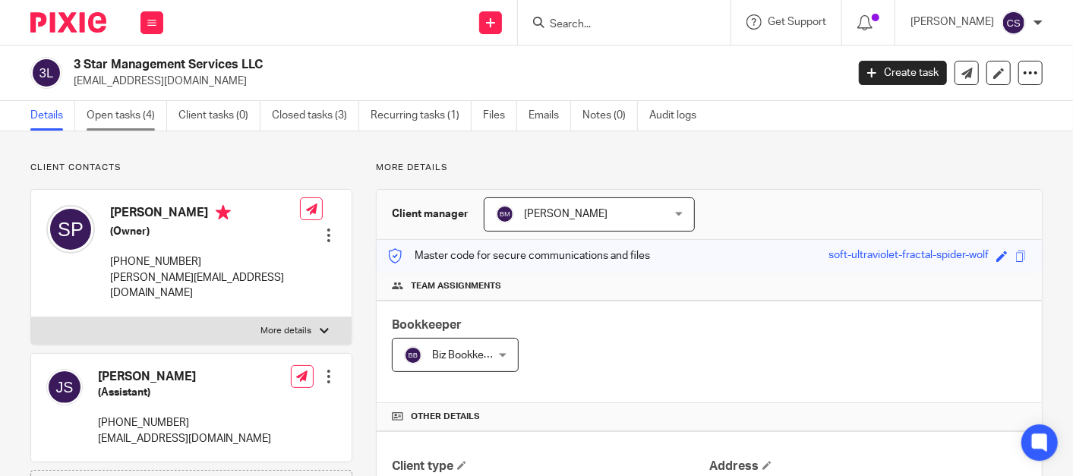
click at [112, 110] on link "Open tasks (4)" at bounding box center [127, 116] width 81 height 30
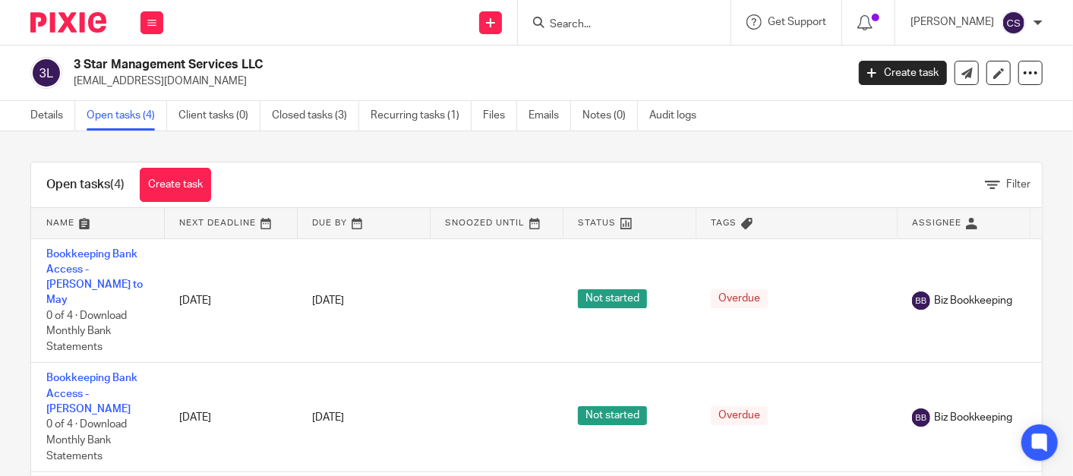
click at [619, 24] on form at bounding box center [629, 22] width 162 height 19
click at [605, 27] on input "Search" at bounding box center [616, 25] width 137 height 14
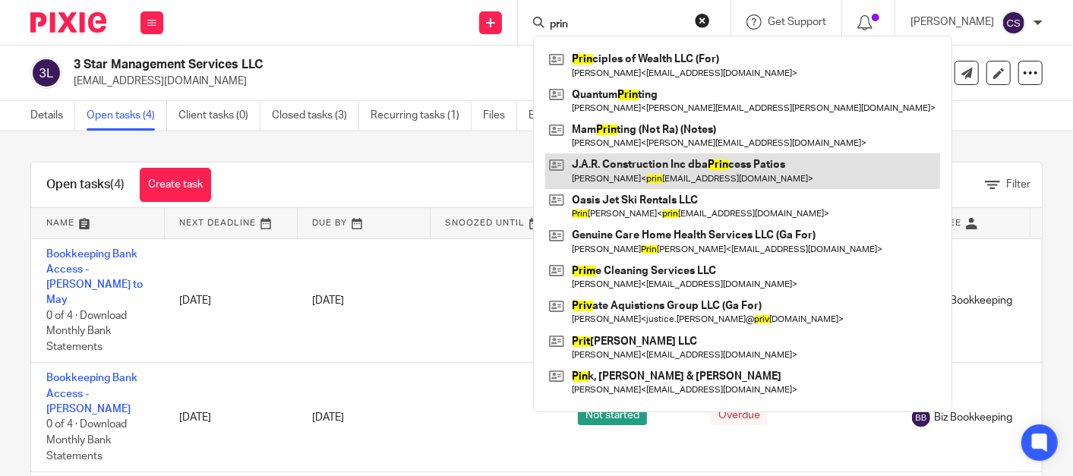
type input "prin"
click at [627, 153] on link at bounding box center [742, 170] width 395 height 35
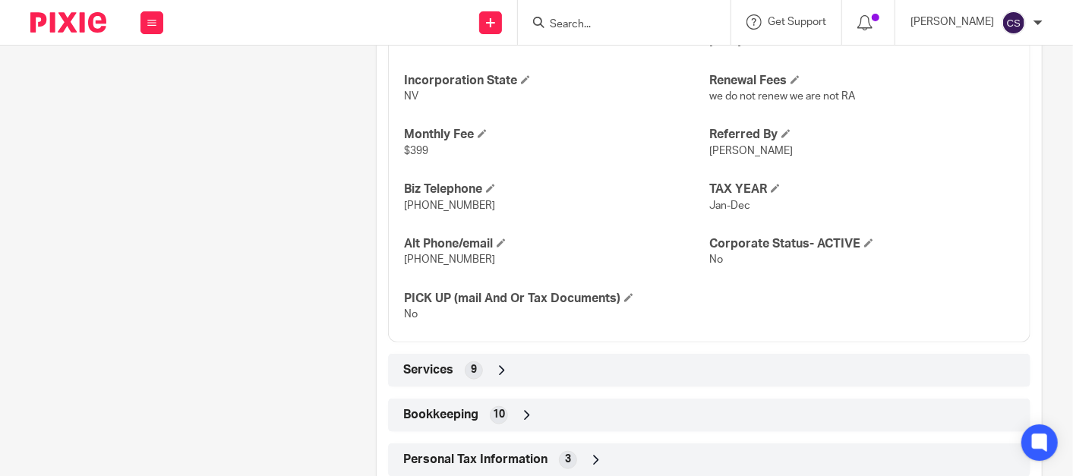
scroll to position [770, 0]
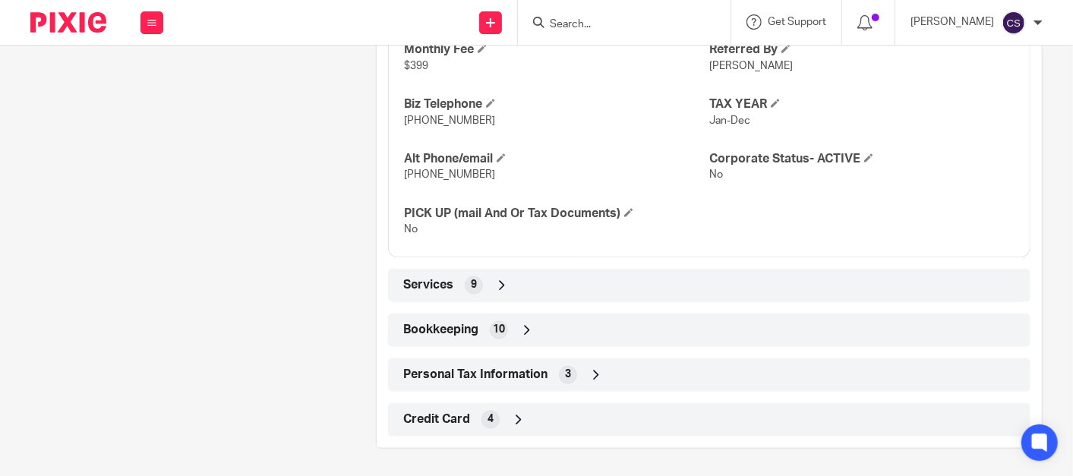
click at [520, 327] on icon at bounding box center [527, 330] width 15 height 15
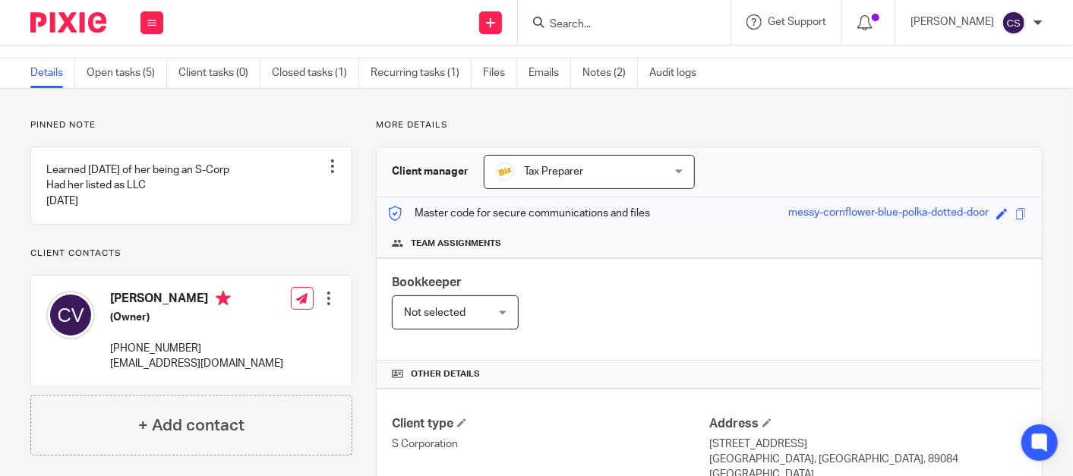
scroll to position [0, 0]
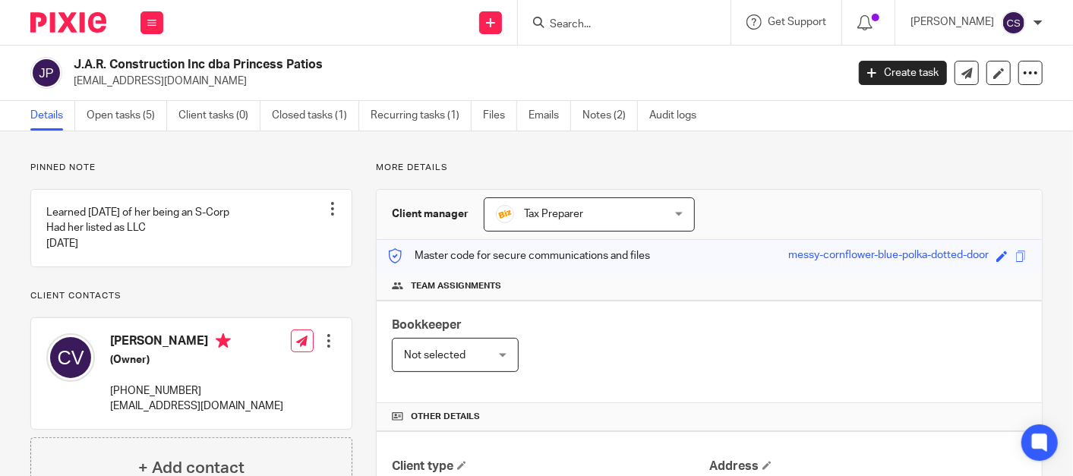
click at [616, 21] on input "Search" at bounding box center [616, 25] width 137 height 14
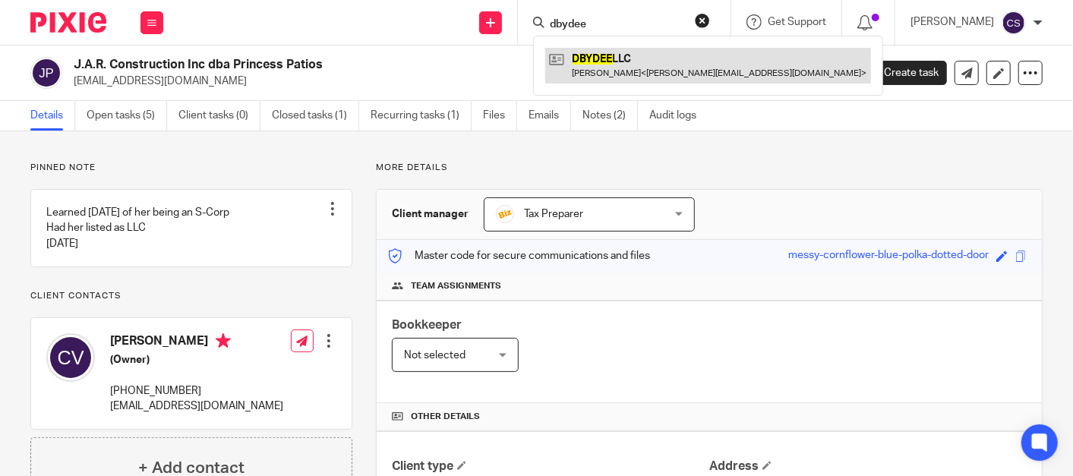
type input "dbydee"
click at [616, 62] on link at bounding box center [708, 65] width 326 height 35
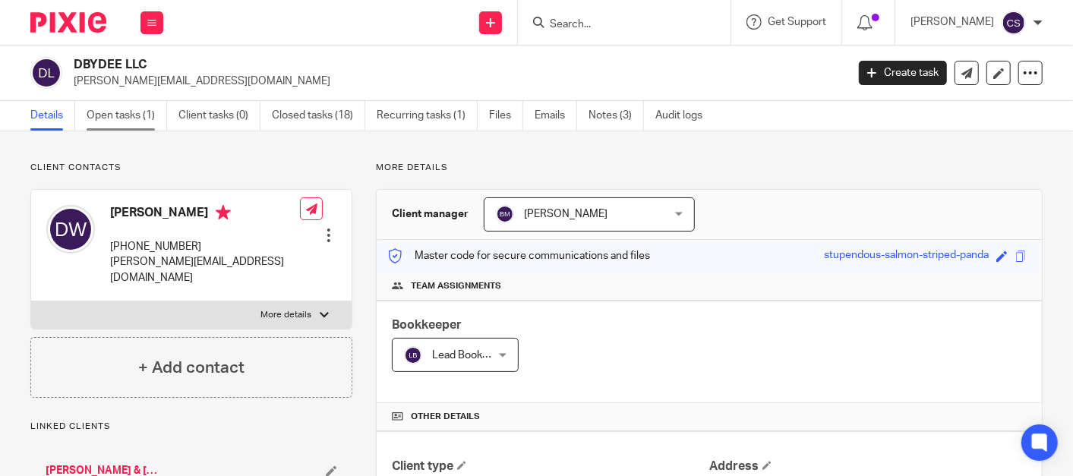
click at [105, 110] on link "Open tasks (1)" at bounding box center [127, 116] width 81 height 30
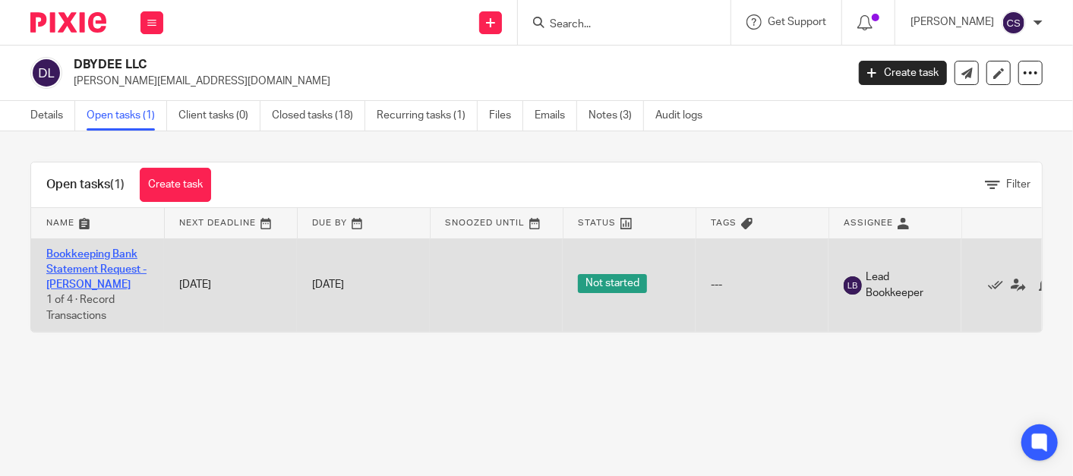
click at [68, 256] on link "Bookkeeping Bank Statement Request -Erica" at bounding box center [96, 270] width 100 height 42
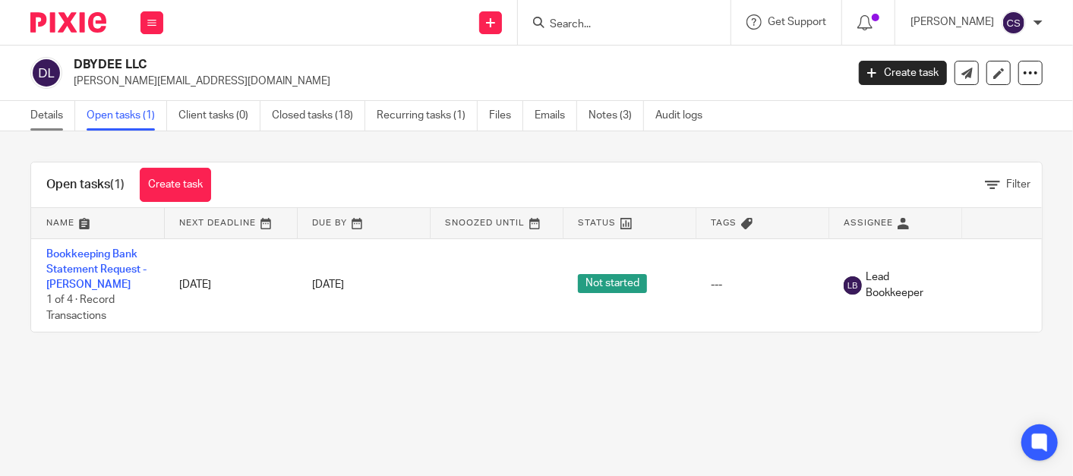
click at [43, 115] on link "Details" at bounding box center [52, 116] width 45 height 30
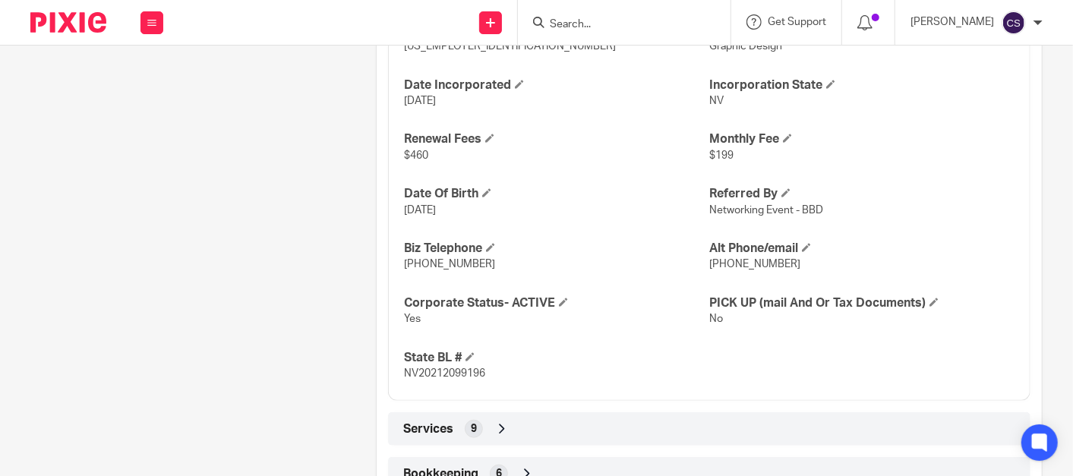
scroll to position [981, 0]
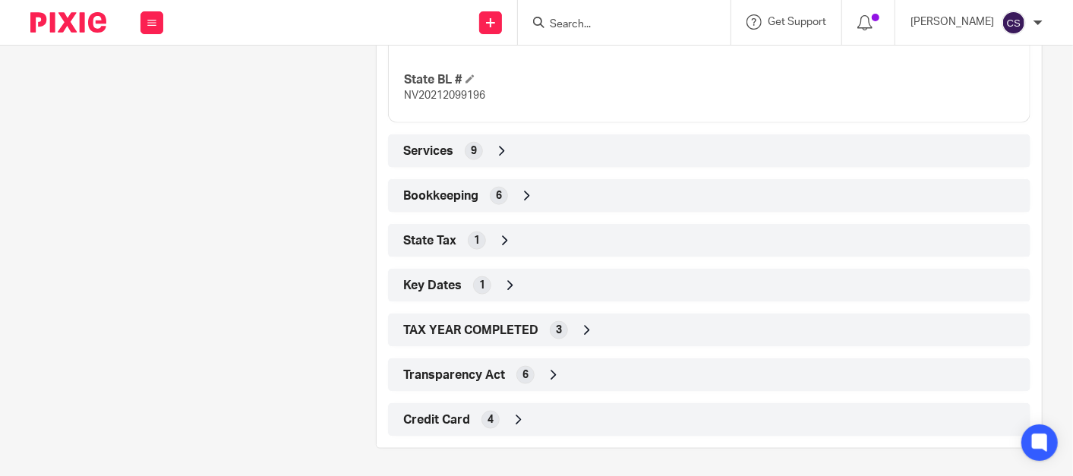
click at [526, 192] on icon at bounding box center [527, 195] width 15 height 15
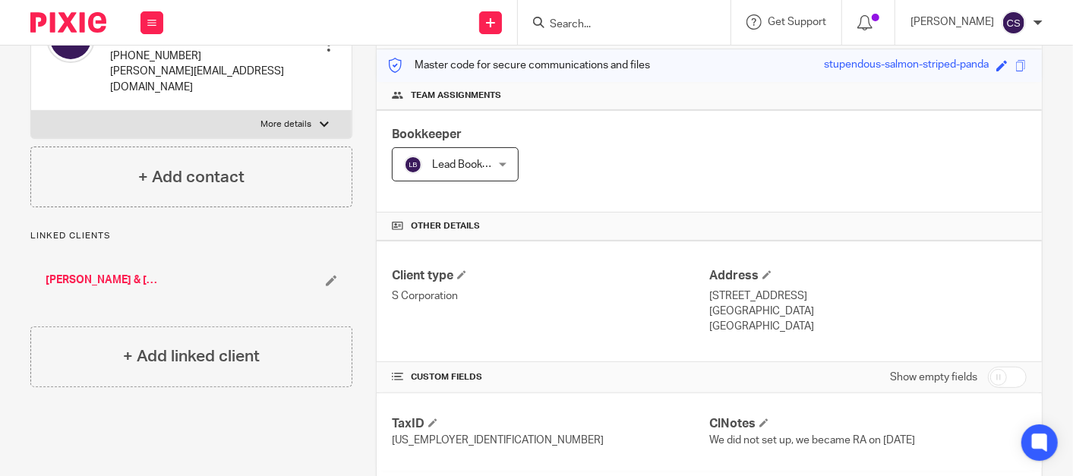
scroll to position [0, 0]
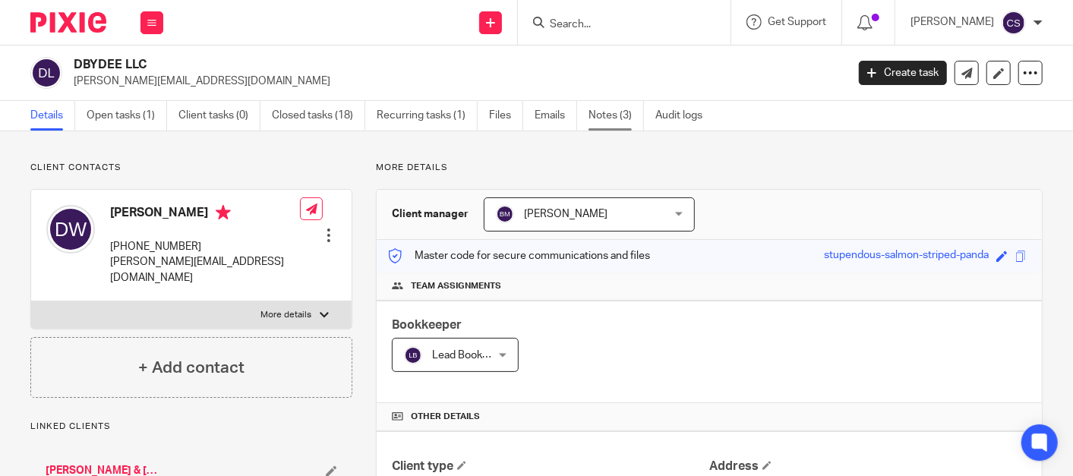
click at [609, 115] on link "Notes (3)" at bounding box center [616, 116] width 55 height 30
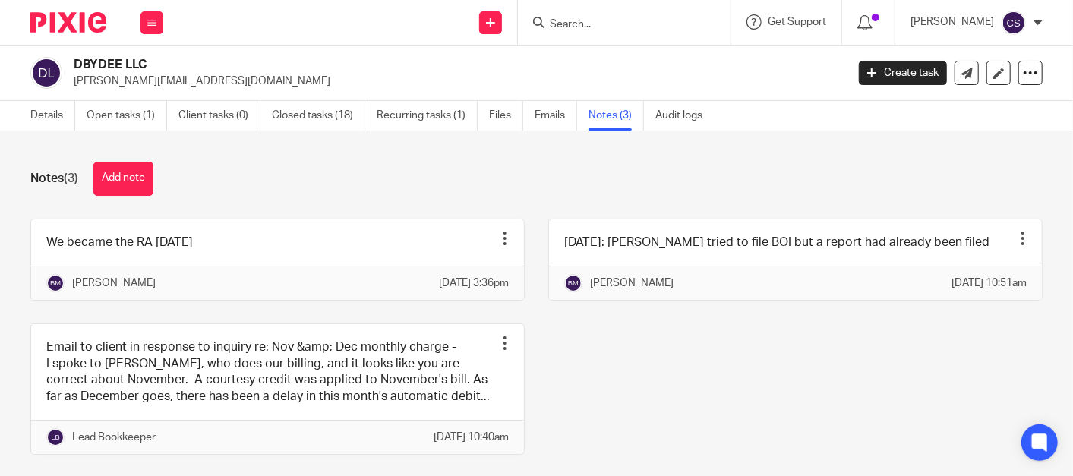
scroll to position [62, 0]
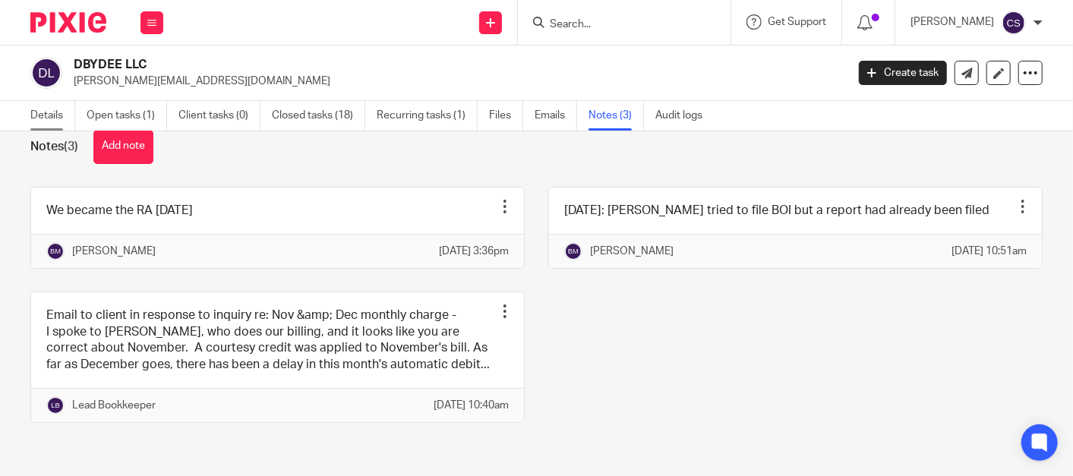
click at [52, 117] on link "Details" at bounding box center [52, 116] width 45 height 30
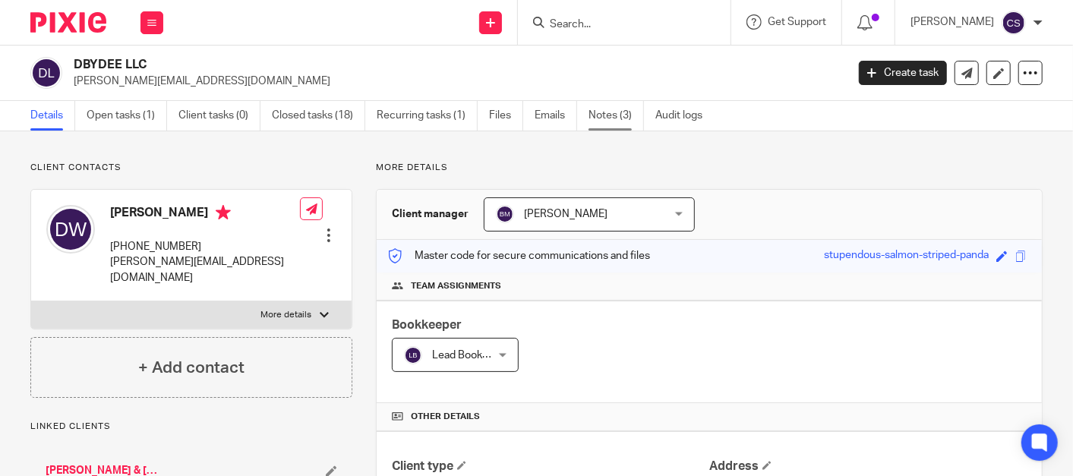
click at [602, 112] on link "Notes (3)" at bounding box center [616, 116] width 55 height 30
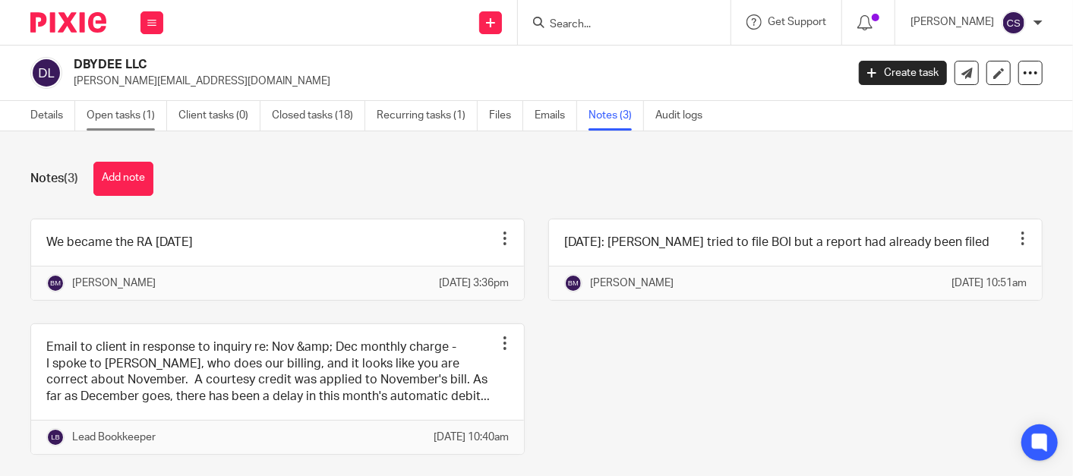
click at [98, 118] on link "Open tasks (1)" at bounding box center [127, 116] width 81 height 30
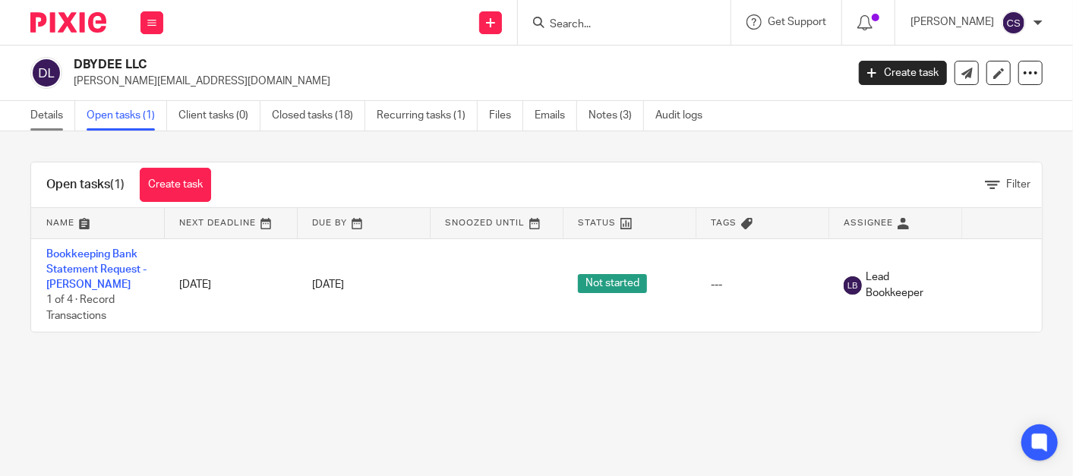
click at [43, 110] on link "Details" at bounding box center [52, 116] width 45 height 30
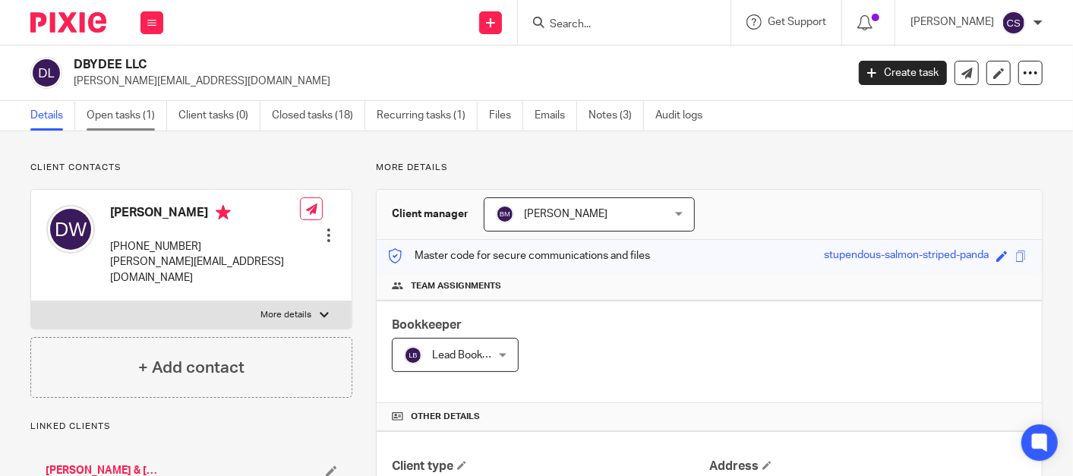
click at [104, 118] on link "Open tasks (1)" at bounding box center [127, 116] width 81 height 30
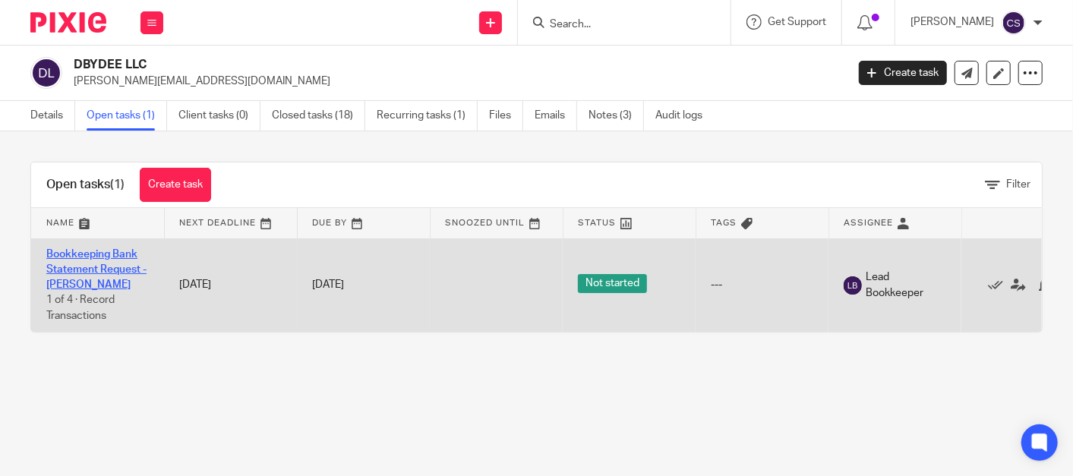
click at [50, 251] on link "Bookkeeping Bank Statement Request -Erica" at bounding box center [96, 270] width 100 height 42
